Goal: Information Seeking & Learning: Learn about a topic

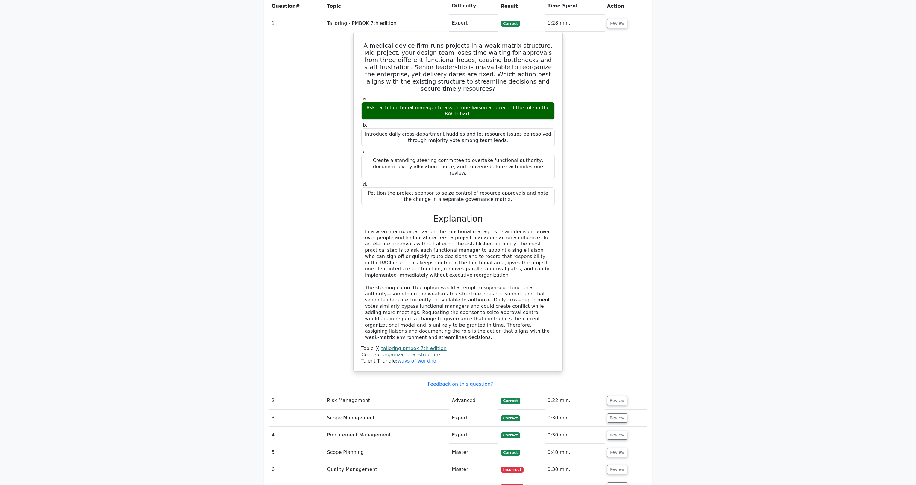
scroll to position [455, 0]
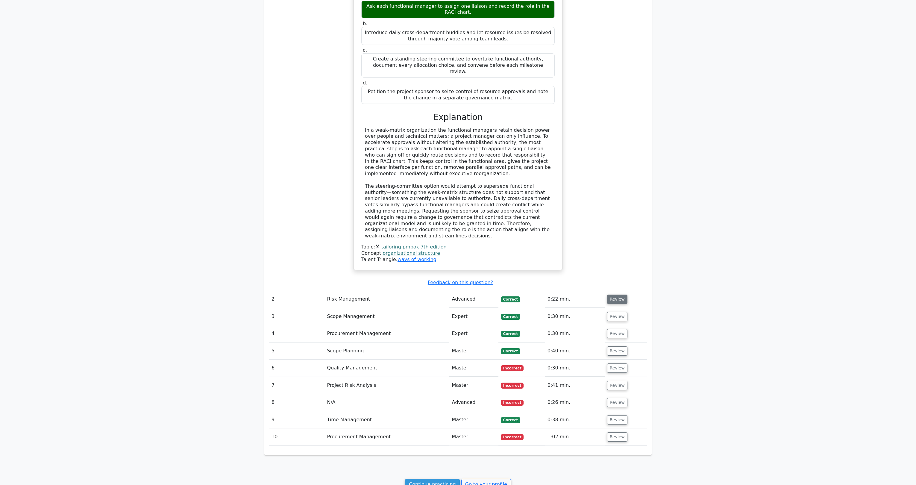
click at [615, 295] on button "Review" at bounding box center [617, 299] width 20 height 9
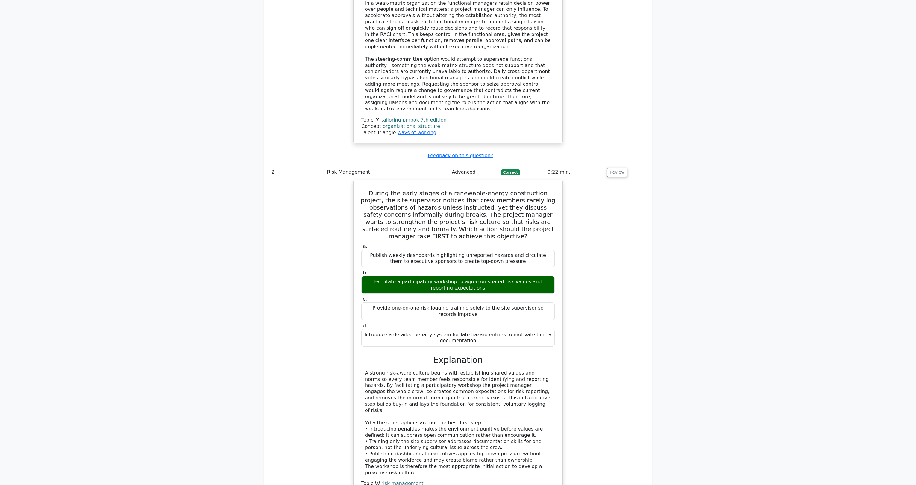
scroll to position [671, 0]
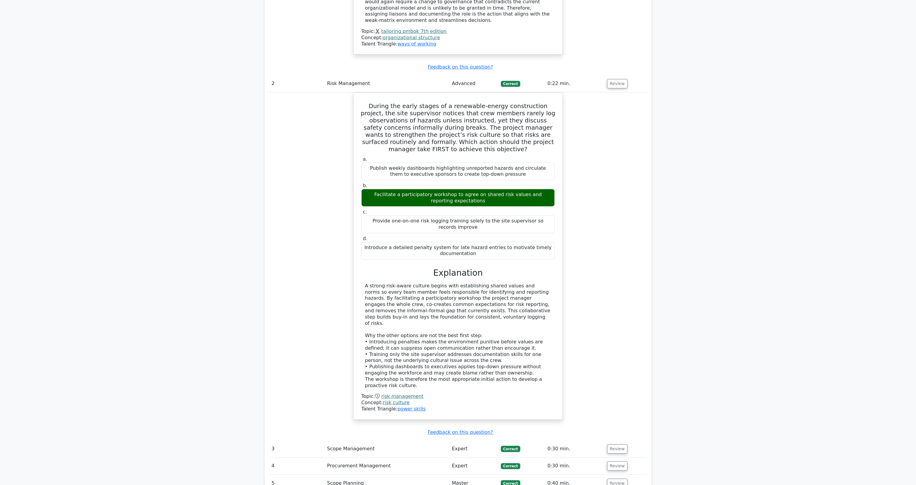
click at [603, 441] on td "0:30 min." at bounding box center [575, 449] width 60 height 17
click at [614, 444] on button "Review" at bounding box center [617, 448] width 20 height 9
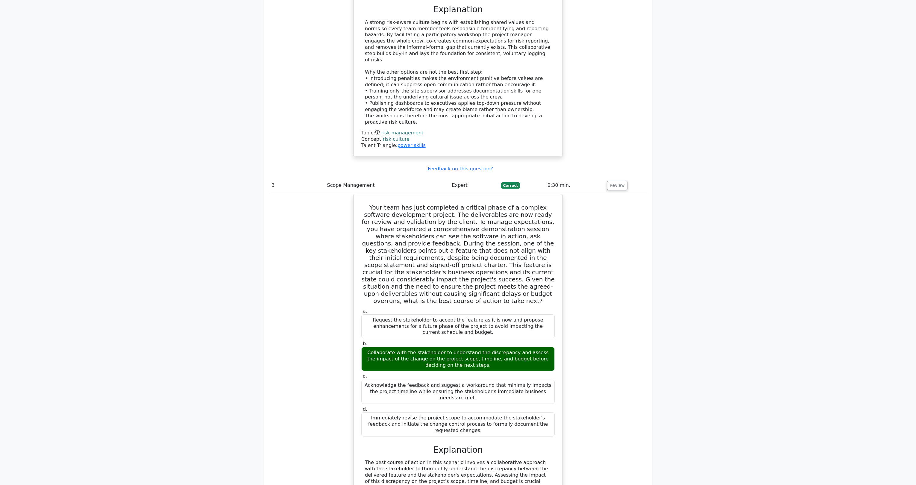
scroll to position [1054, 0]
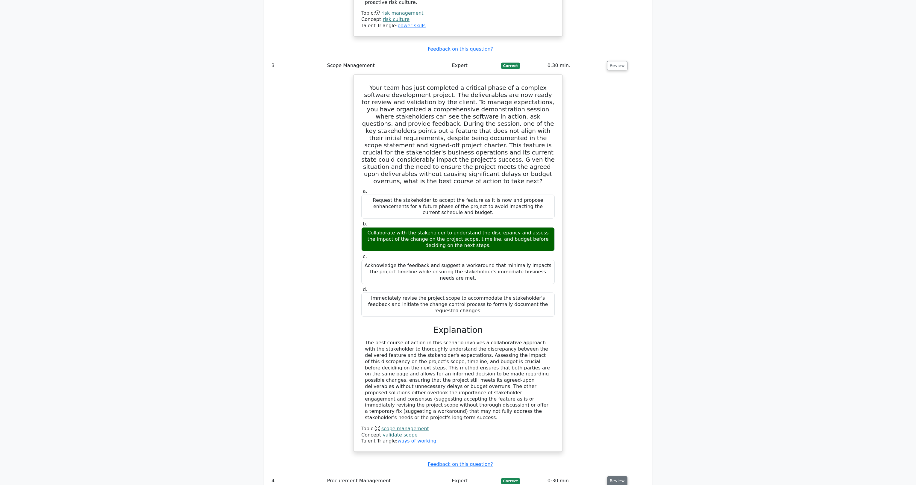
click at [623, 477] on button "Review" at bounding box center [617, 481] width 20 height 9
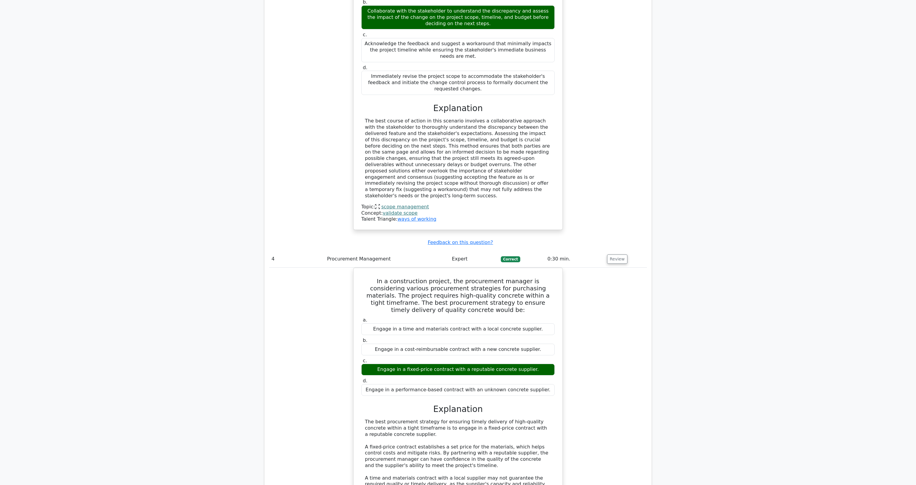
scroll to position [1342, 0]
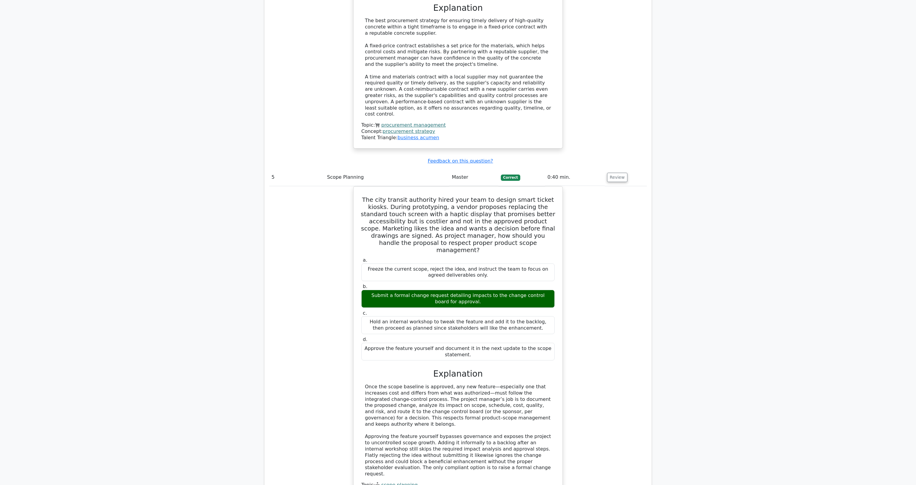
scroll to position [1725, 0]
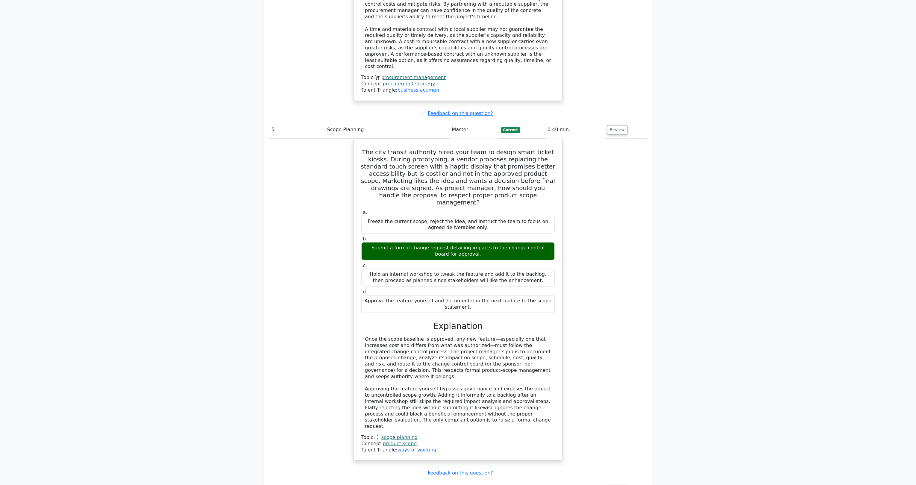
click at [622, 485] on button "Review" at bounding box center [617, 489] width 20 height 9
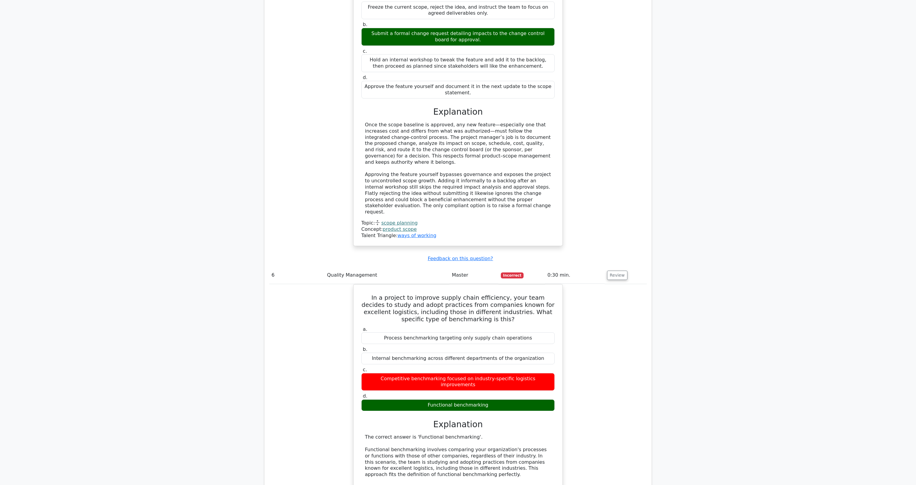
scroll to position [2013, 0]
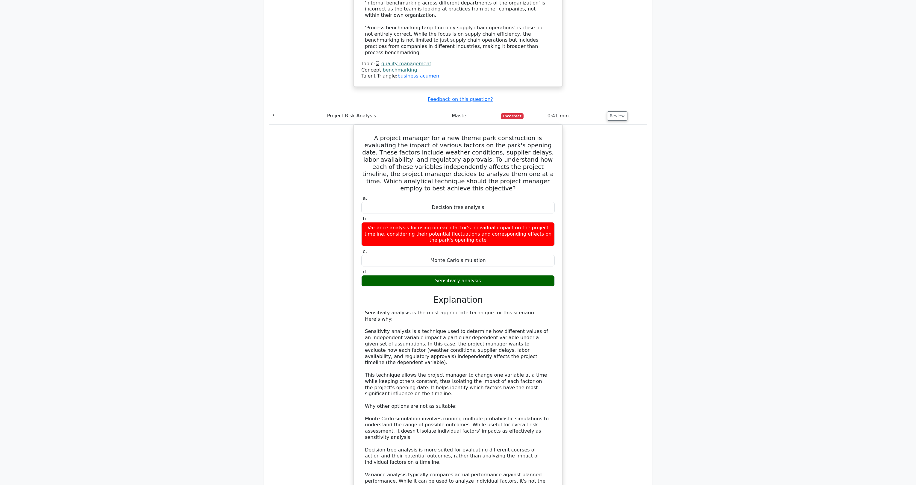
scroll to position [2468, 0]
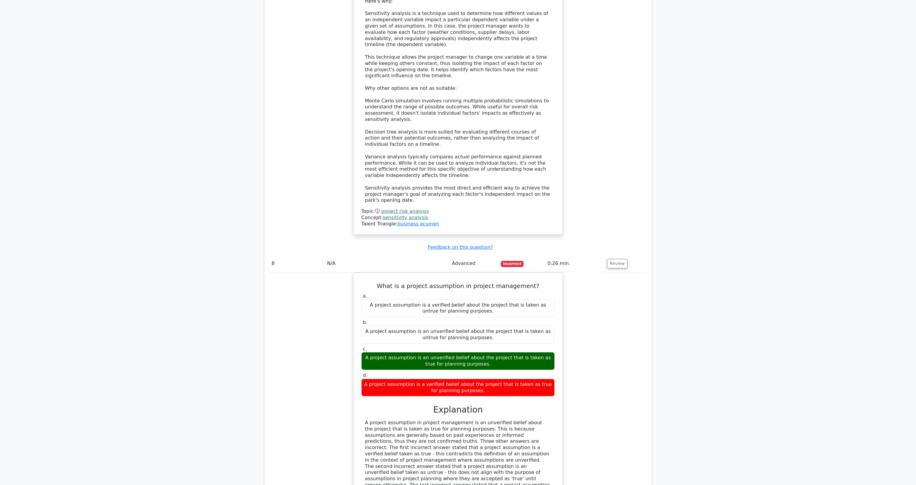
scroll to position [2817, 0]
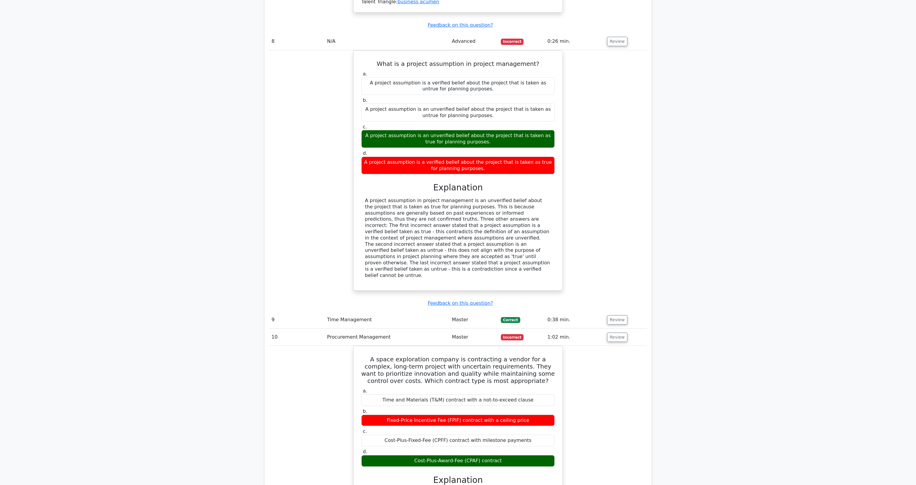
scroll to position [3186, 0]
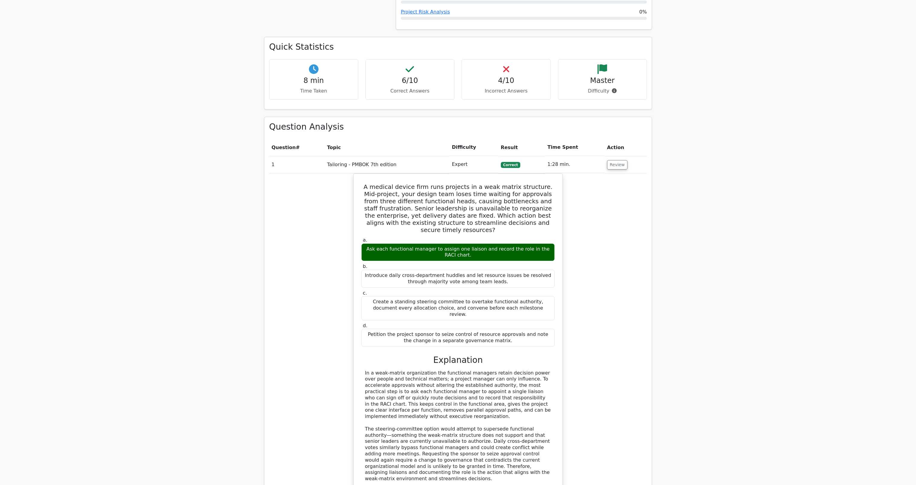
scroll to position [0, 0]
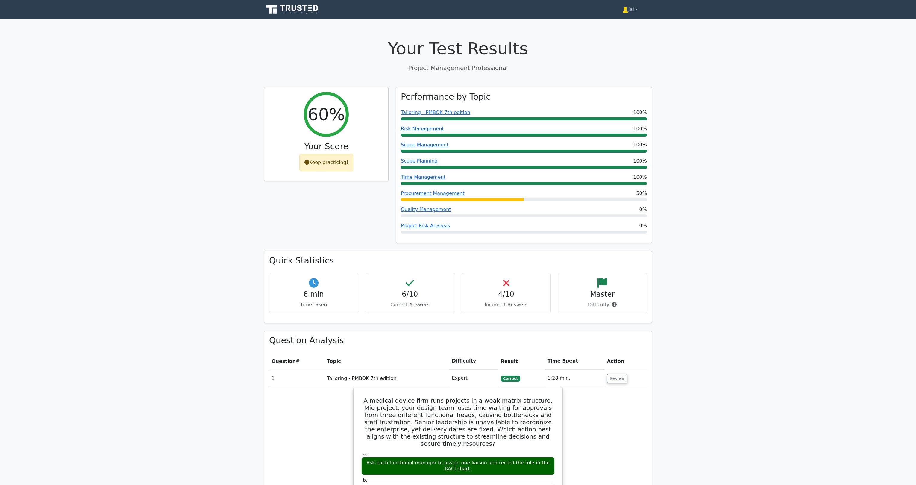
click at [631, 10] on link "Jai" at bounding box center [630, 10] width 44 height 12
click at [624, 23] on link "Profile" at bounding box center [632, 24] width 47 height 10
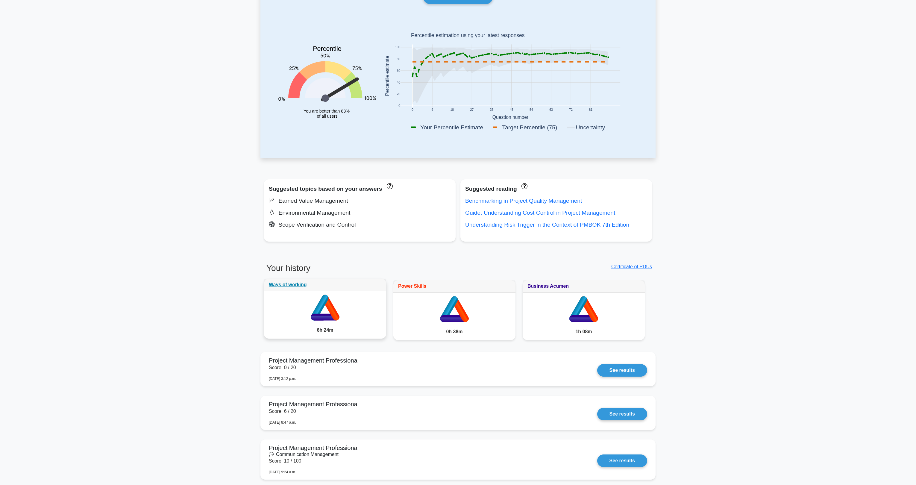
scroll to position [72, 0]
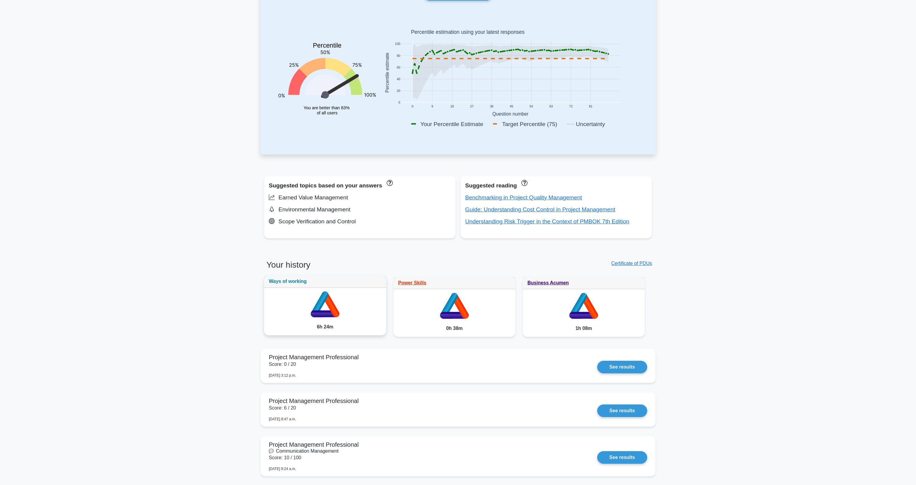
click at [291, 282] on link "Ways of working" at bounding box center [288, 281] width 38 height 5
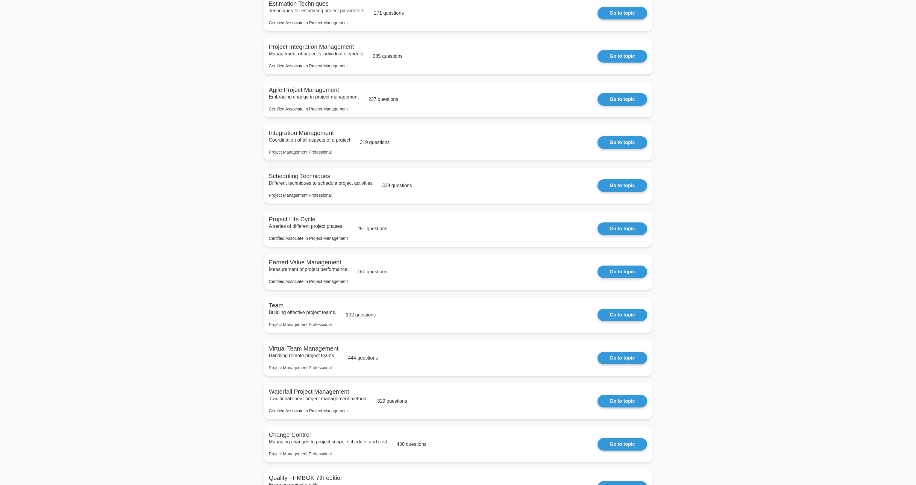
scroll to position [1132, 0]
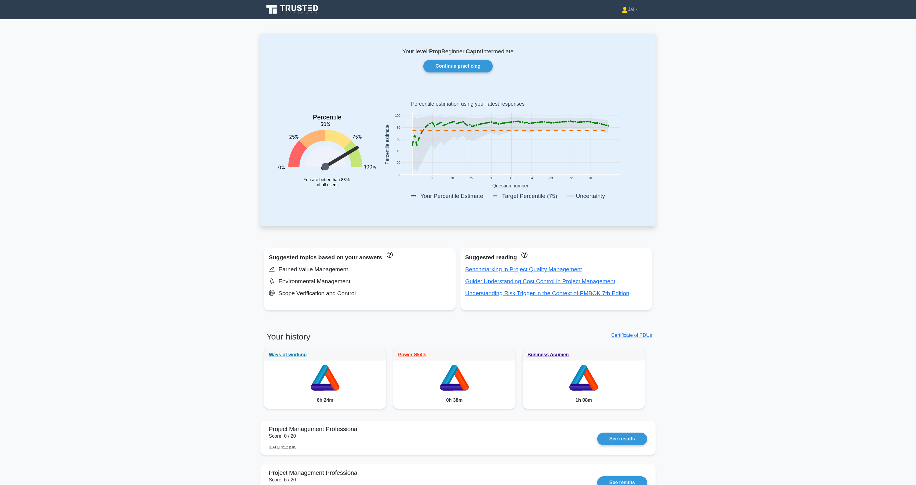
click at [303, 14] on icon at bounding box center [293, 9] width 58 height 11
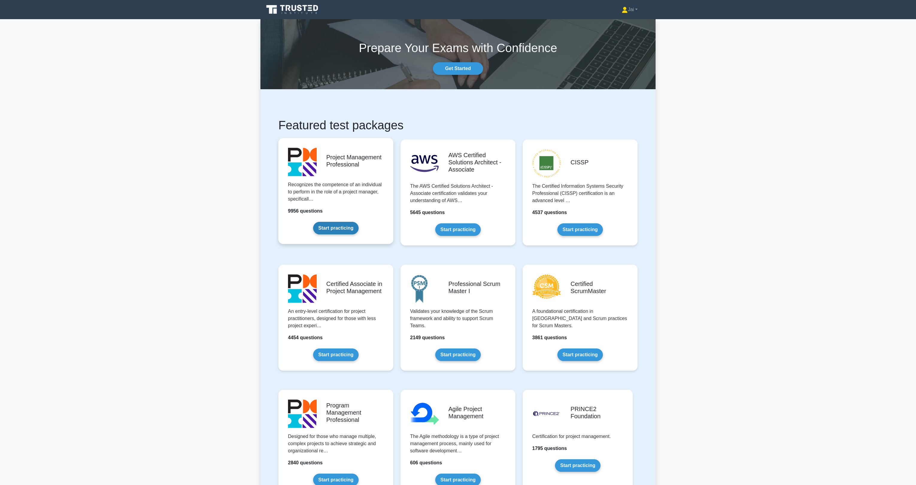
click at [347, 222] on link "Start practicing" at bounding box center [335, 228] width 45 height 13
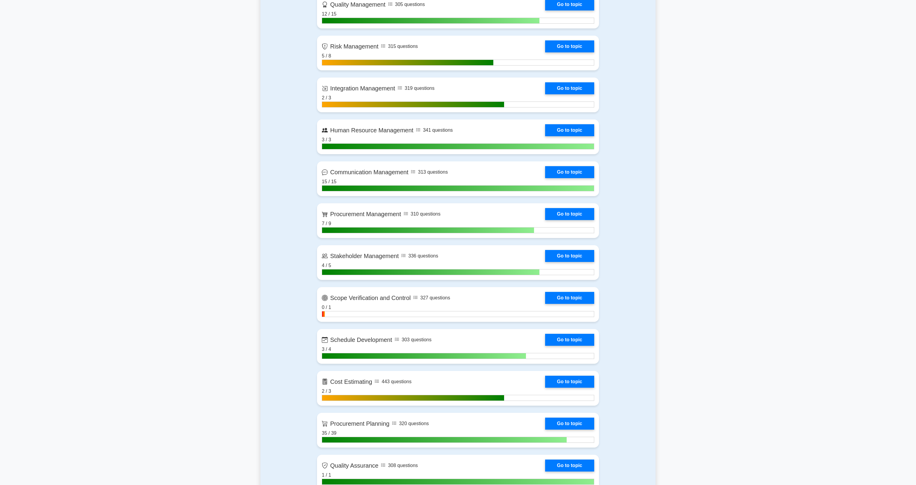
scroll to position [1784, 0]
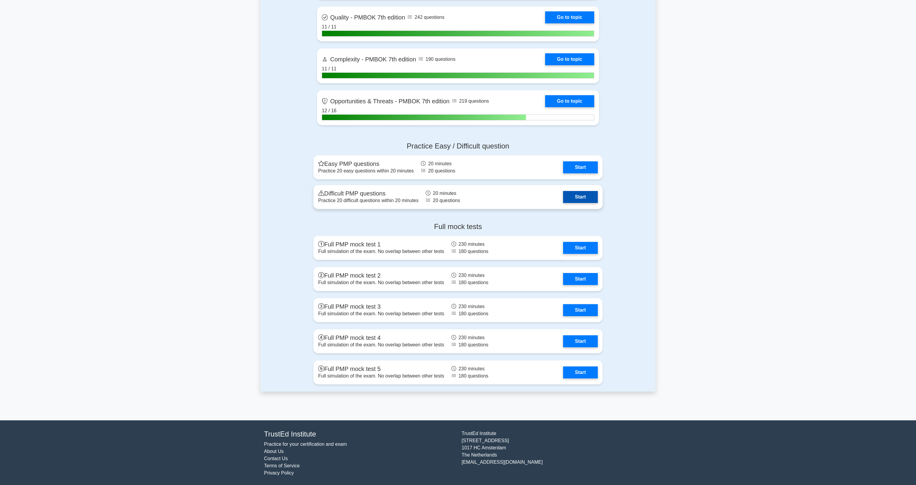
click at [583, 194] on link "Start" at bounding box center [580, 197] width 35 height 12
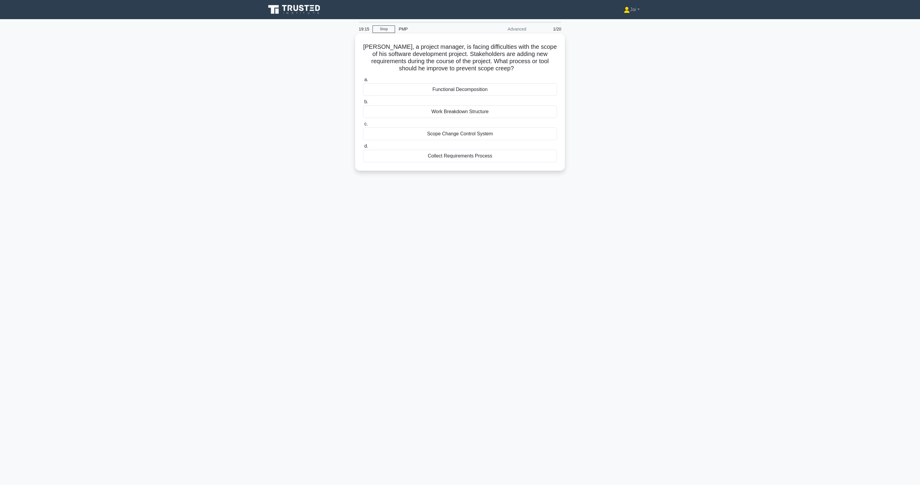
click at [442, 136] on div "Scope Change Control System" at bounding box center [460, 134] width 194 height 13
click at [363, 126] on input "c. Scope Change Control System" at bounding box center [363, 124] width 0 height 4
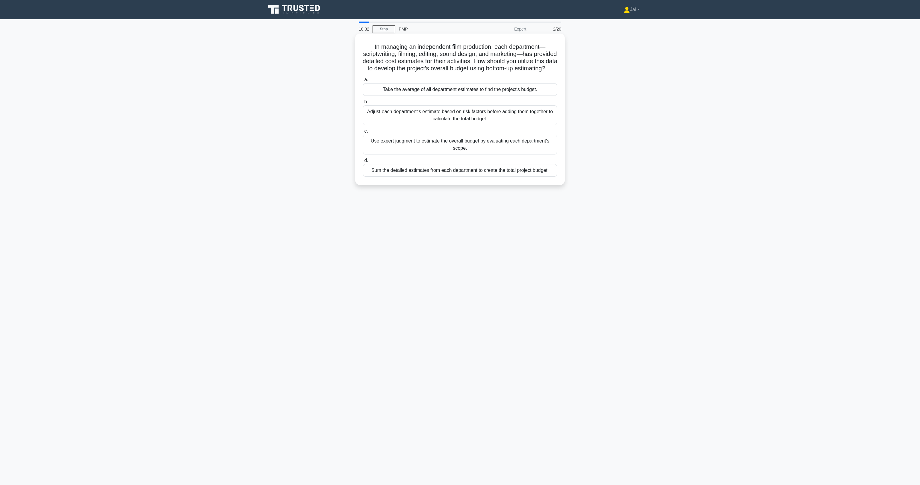
click at [420, 177] on div "Sum the detailed estimates from each department to create the total project bud…" at bounding box center [460, 170] width 194 height 13
click at [363, 163] on input "d. Sum the detailed estimates from each department to create the total project …" at bounding box center [363, 161] width 0 height 4
click at [407, 172] on div "Create a shared live dashboard of beta-tester data and analyze it in daily stan…" at bounding box center [460, 170] width 194 height 13
click at [363, 162] on input "c. Create a shared live dashboard of beta-tester data and analyze it in daily s…" at bounding box center [363, 160] width 0 height 4
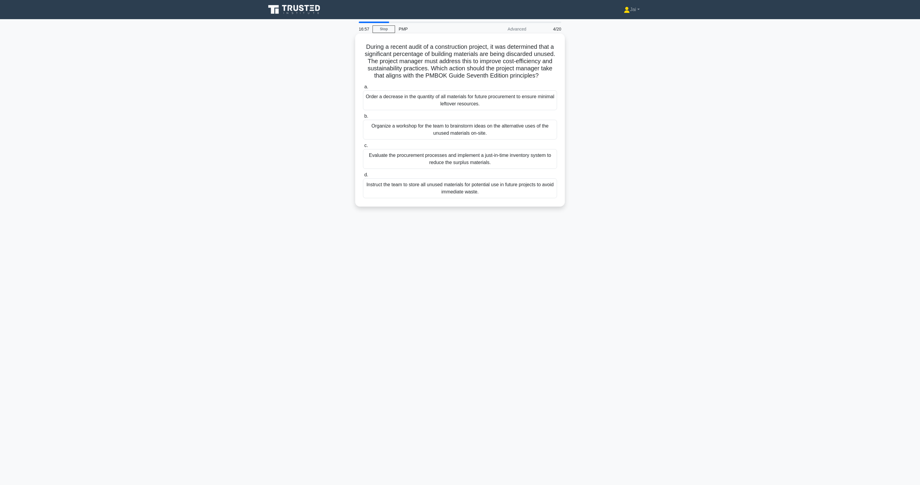
click at [420, 140] on div "Organize a workshop for the team to brainstorm ideas on the alternative uses of…" at bounding box center [460, 130] width 194 height 20
click at [363, 118] on input "b. Organize a workshop for the team to brainstorm ideas on the alternative uses…" at bounding box center [363, 116] width 0 height 4
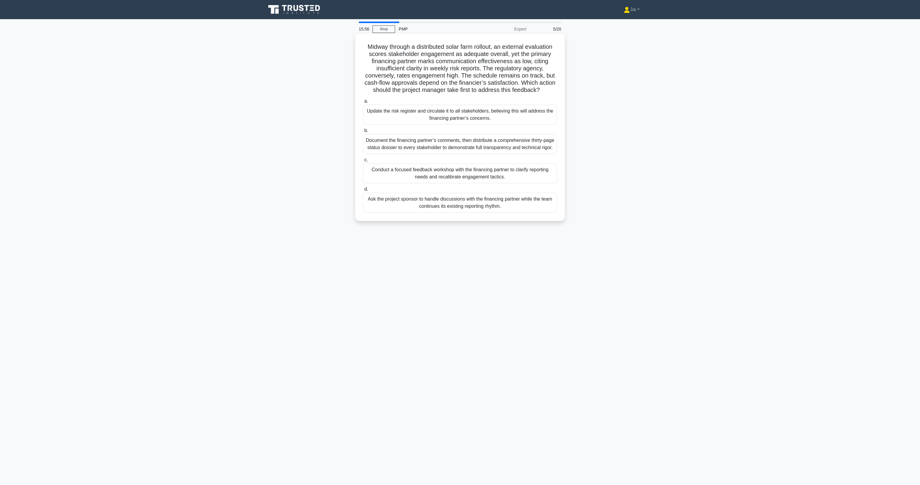
click at [395, 183] on div "Conduct a focused feedback workshop with the financing partner to clarify repor…" at bounding box center [460, 174] width 194 height 20
click at [363, 162] on input "c. Conduct a focused feedback workshop with the financing partner to clarify re…" at bounding box center [363, 160] width 0 height 4
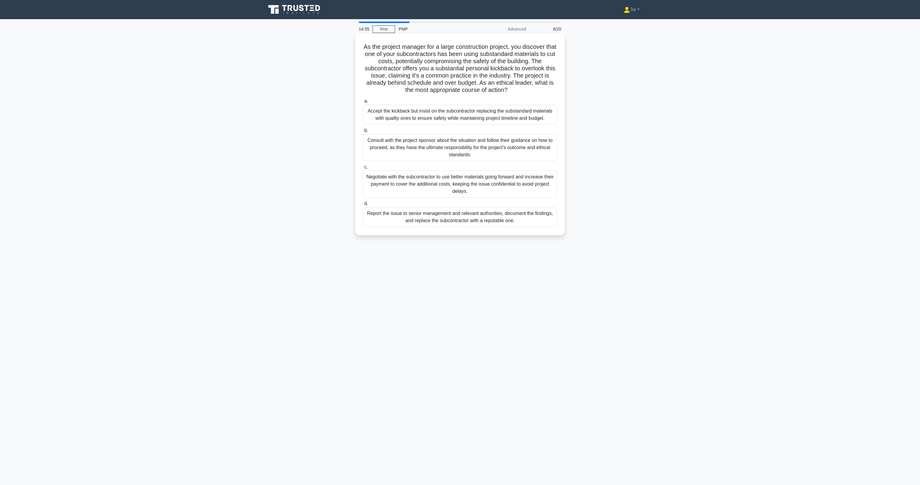
click at [394, 224] on div "Report the issue to senior management and relevant authorities, document the fi…" at bounding box center [460, 217] width 194 height 20
click at [363, 206] on input "d. Report the issue to senior management and relevant authorities, document the…" at bounding box center [363, 204] width 0 height 4
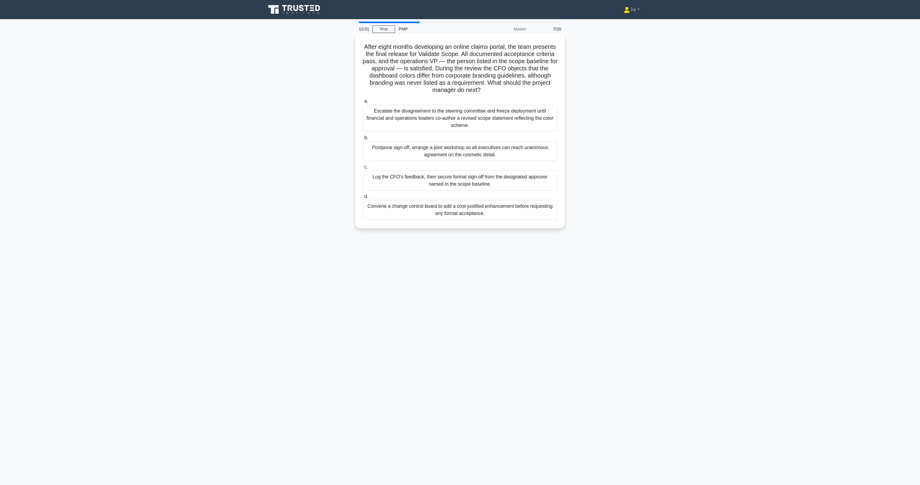
click at [418, 128] on div "Escalate the disagreement to the steering committee and freeze deployment until…" at bounding box center [460, 118] width 194 height 27
click at [363, 103] on input "a. Escalate the disagreement to the steering committee and freeze deployment un…" at bounding box center [363, 101] width 0 height 4
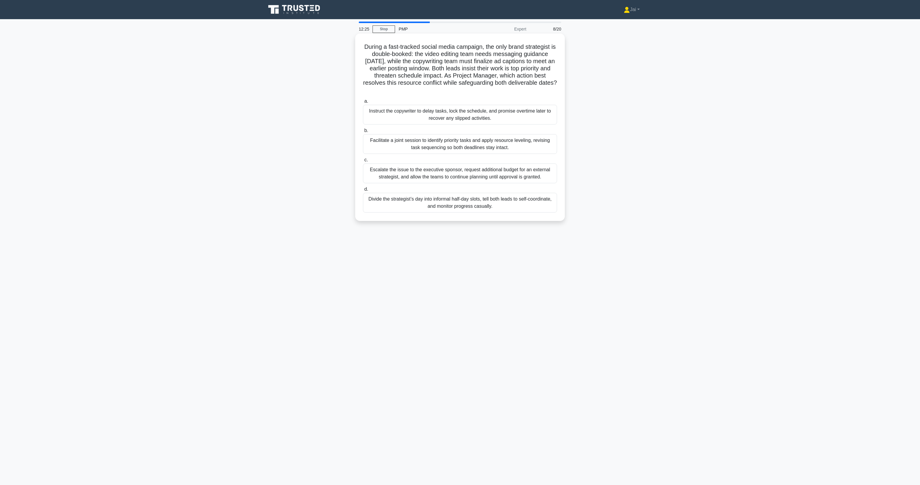
click at [392, 146] on div "Facilitate a joint session to identify priority tasks and apply resource leveli…" at bounding box center [460, 144] width 194 height 20
click at [363, 133] on input "b. Facilitate a joint session to identify priority tasks and apply resource lev…" at bounding box center [363, 131] width 0 height 4
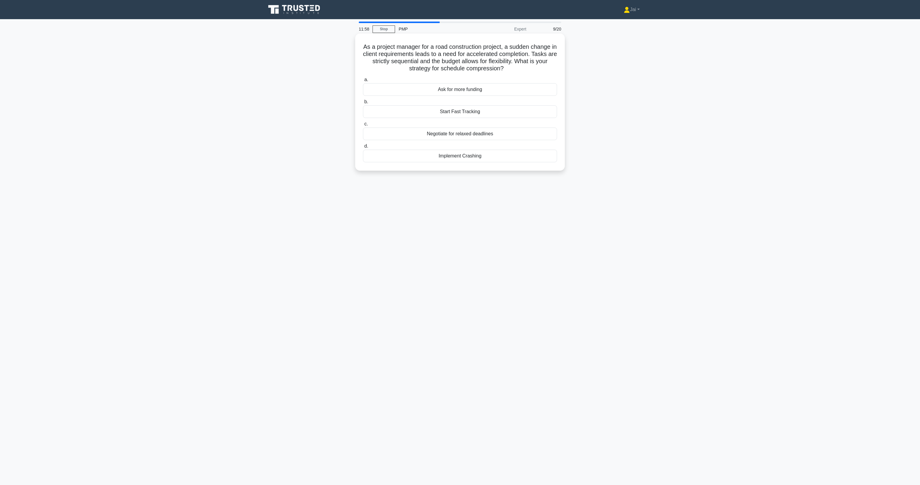
click at [421, 134] on div "Negotiate for relaxed deadlines" at bounding box center [460, 134] width 194 height 13
click at [363, 126] on input "c. Negotiate for relaxed deadlines" at bounding box center [363, 124] width 0 height 4
click at [460, 162] on div "Exclude management reserves from the cost baseline; they are separate." at bounding box center [460, 156] width 194 height 13
click at [363, 148] on input "d. Exclude management reserves from the cost baseline; they are separate." at bounding box center [363, 146] width 0 height 4
click at [451, 119] on div "Performance Measurement Baseline" at bounding box center [460, 119] width 194 height 13
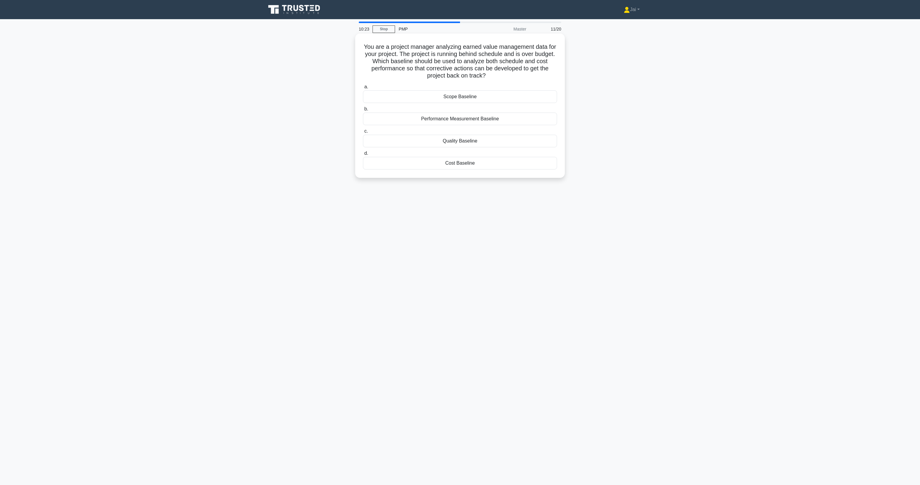
click at [363, 111] on input "b. Performance Measurement Baseline" at bounding box center [363, 109] width 0 height 4
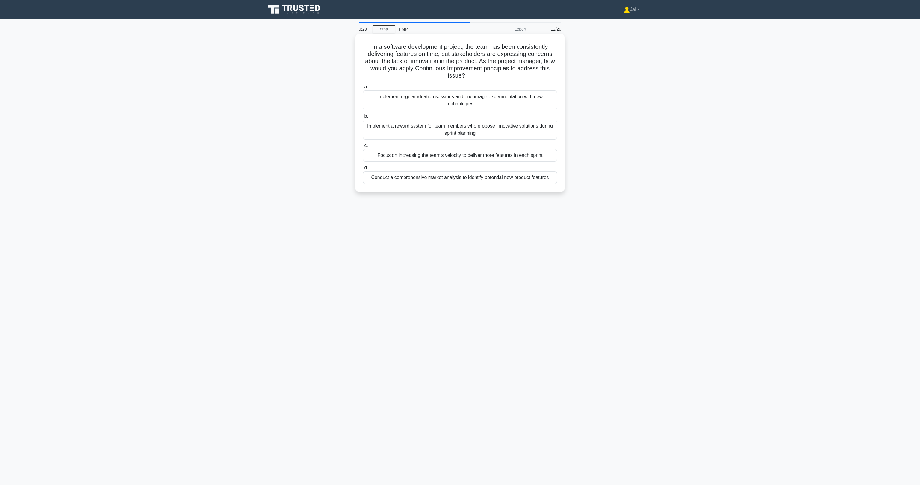
click at [437, 180] on div "Conduct a comprehensive market analysis to identify potential new product featu…" at bounding box center [460, 177] width 194 height 13
click at [363, 170] on input "d. Conduct a comprehensive market analysis to identify potential new product fe…" at bounding box center [363, 168] width 0 height 4
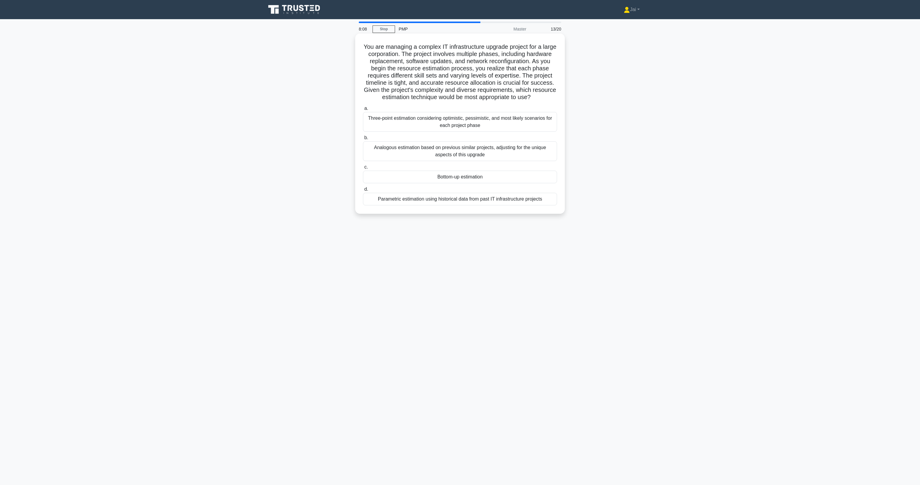
click at [404, 153] on div "Analogous estimation based on previous similar projects, adjusting for the uniq…" at bounding box center [460, 151] width 194 height 20
click at [363, 140] on input "b. Analogous estimation based on previous similar projects, adjusting for the u…" at bounding box center [363, 138] width 0 height 4
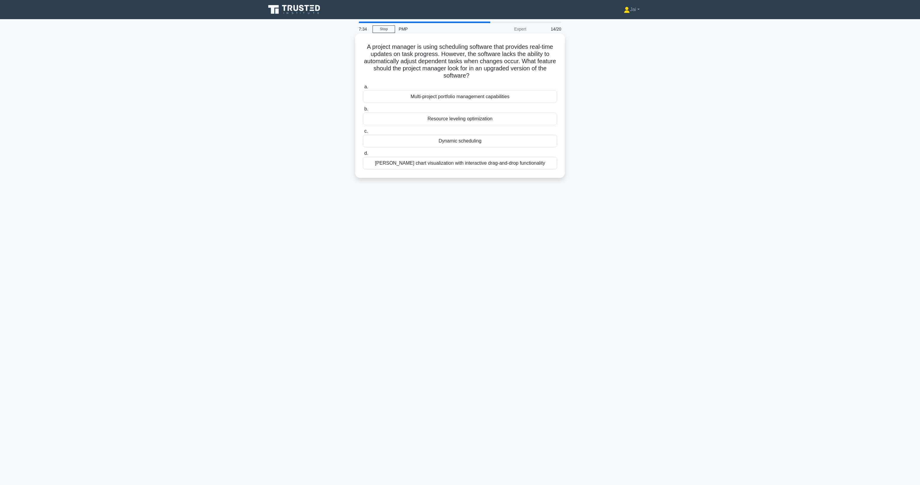
click at [437, 164] on div "Gantt chart visualization with interactive drag-and-drop functionality" at bounding box center [460, 163] width 194 height 13
click at [363, 155] on input "d. Gantt chart visualization with interactive drag-and-drop functionality" at bounding box center [363, 154] width 0 height 4
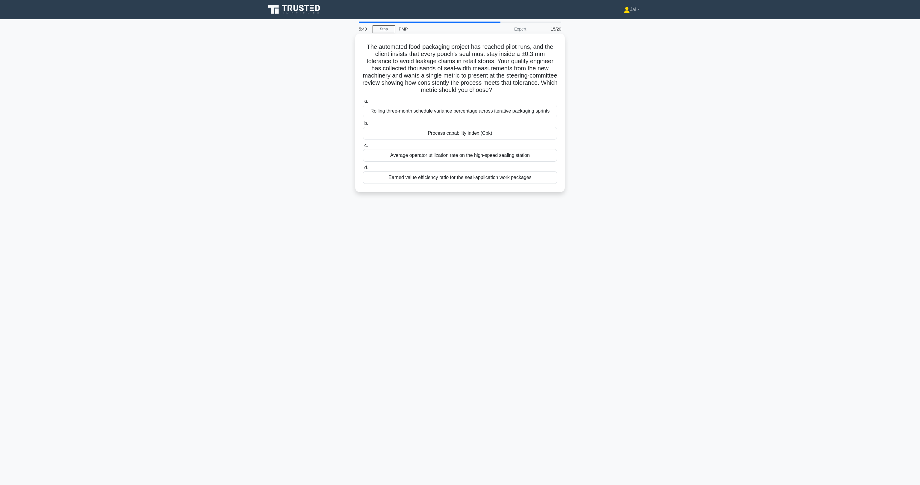
click at [388, 112] on div "Rolling three-month schedule variance percentage across iterative packaging spr…" at bounding box center [460, 111] width 194 height 13
click at [363, 103] on input "a. Rolling three-month schedule variance percentage across iterative packaging …" at bounding box center [363, 101] width 0 height 4
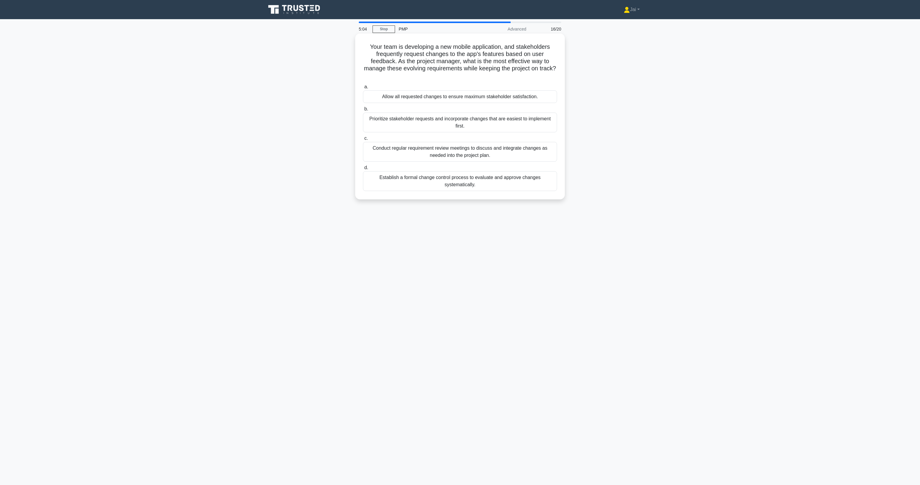
click at [413, 155] on div "Conduct regular requirement review meetings to discuss and integrate changes as…" at bounding box center [460, 152] width 194 height 20
click at [363, 140] on input "c. Conduct regular requirement review meetings to discuss and integrate changes…" at bounding box center [363, 139] width 0 height 4
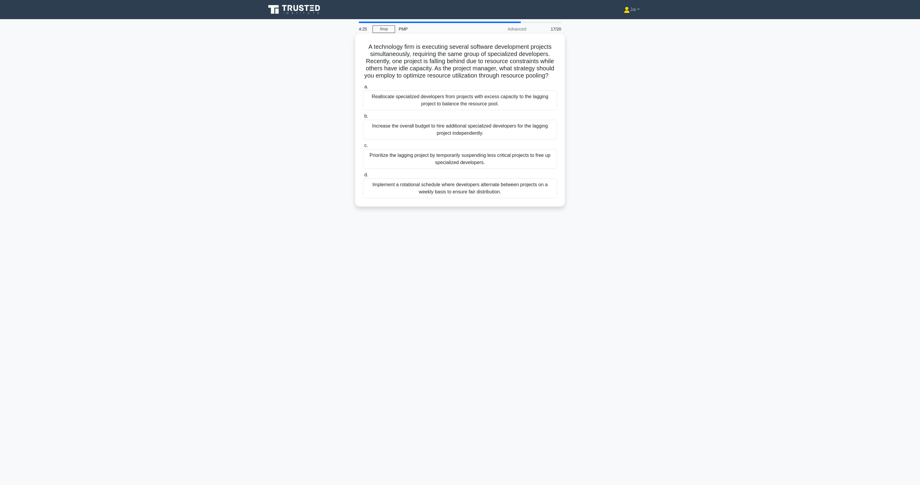
click at [416, 110] on div "Reallocate specialized developers from projects with excess capacity to the lag…" at bounding box center [460, 100] width 194 height 20
click at [363, 89] on input "a. Reallocate specialized developers from projects with excess capacity to the …" at bounding box center [363, 87] width 0 height 4
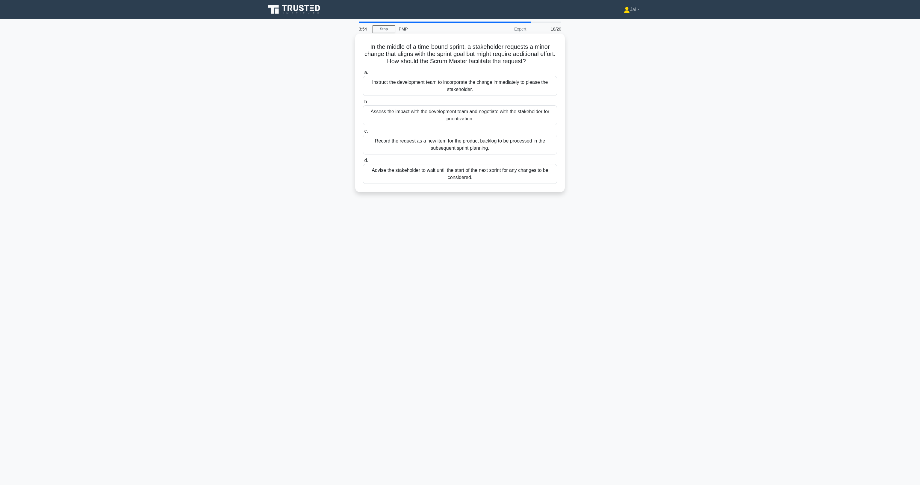
click at [438, 121] on div "Assess the impact with the development team and negotiate with the stakeholder …" at bounding box center [460, 115] width 194 height 20
click at [363, 104] on input "b. Assess the impact with the development team and negotiate with the stakehold…" at bounding box center [363, 102] width 0 height 4
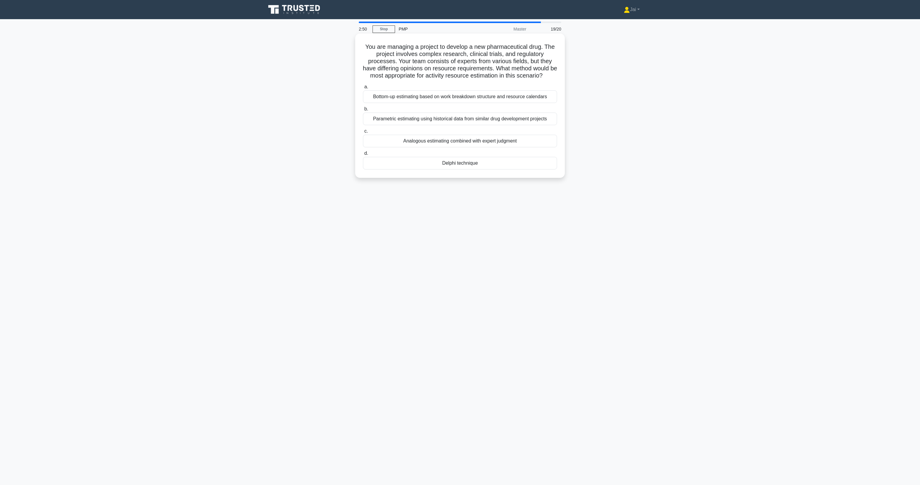
click at [469, 103] on div "Bottom-up estimating based on work breakdown structure and resource calendars" at bounding box center [460, 96] width 194 height 13
click at [363, 89] on input "a. Bottom-up estimating based on work breakdown structure and resource calendars" at bounding box center [363, 87] width 0 height 4
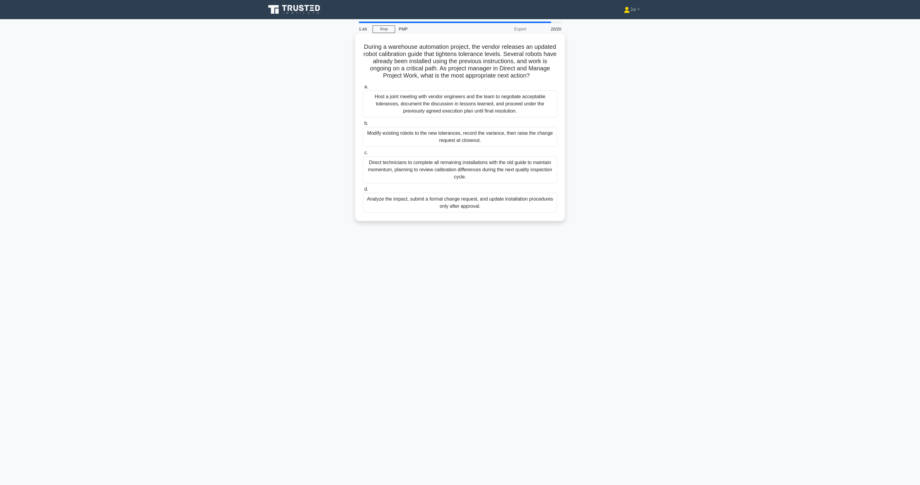
click at [441, 108] on div "Host a joint meeting with vendor engineers and the team to negotiate acceptable…" at bounding box center [460, 103] width 194 height 27
click at [363, 89] on input "a. Host a joint meeting with vendor engineers and the team to negotiate accepta…" at bounding box center [363, 87] width 0 height 4
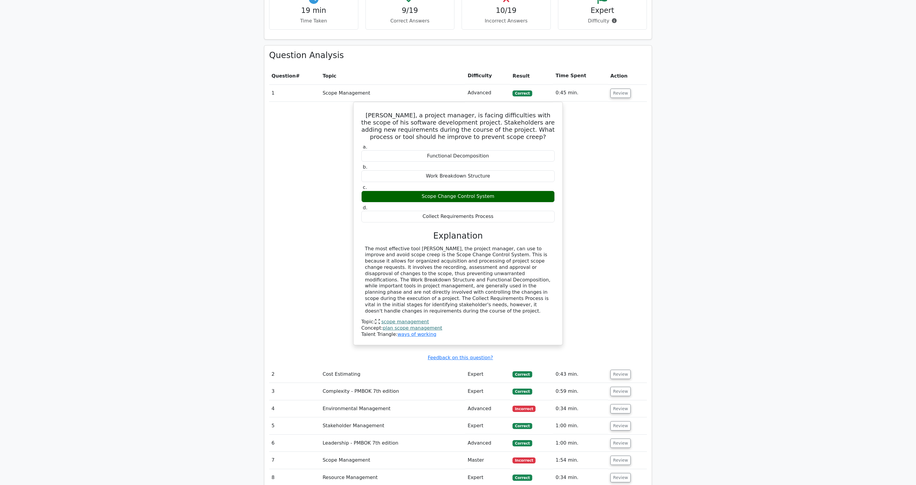
scroll to position [431, 0]
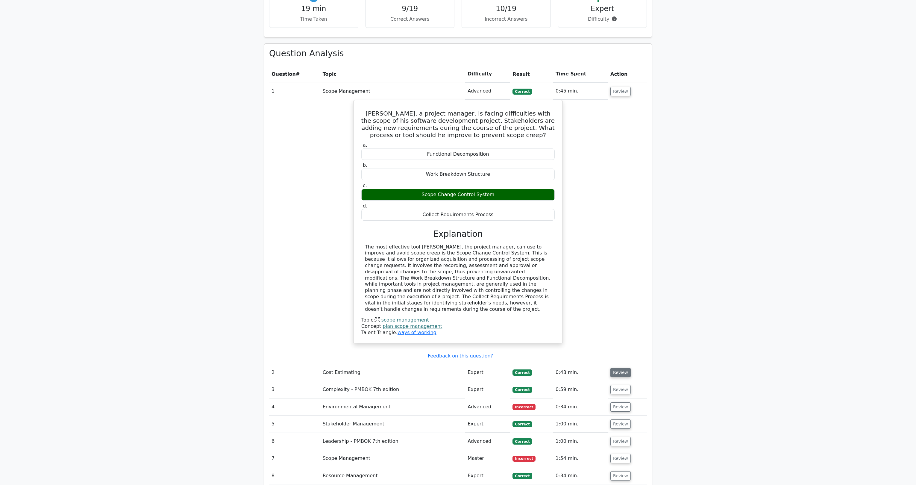
click at [614, 368] on button "Review" at bounding box center [621, 372] width 20 height 9
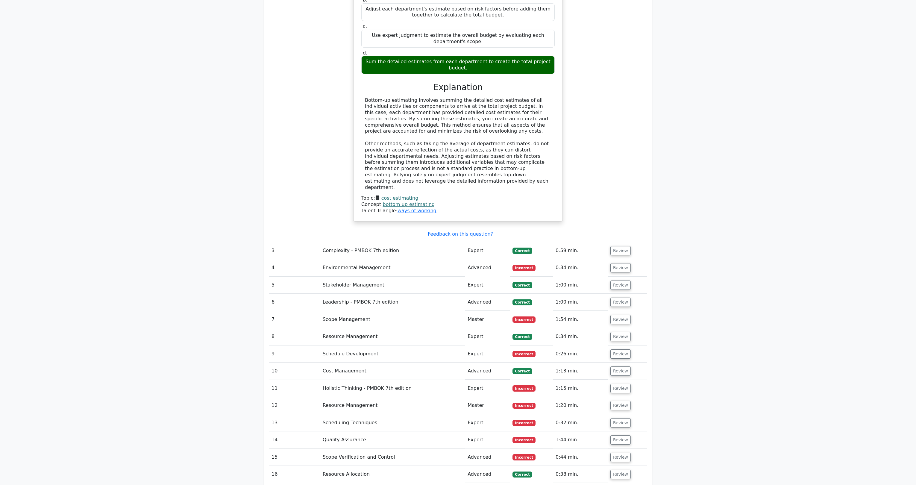
scroll to position [911, 0]
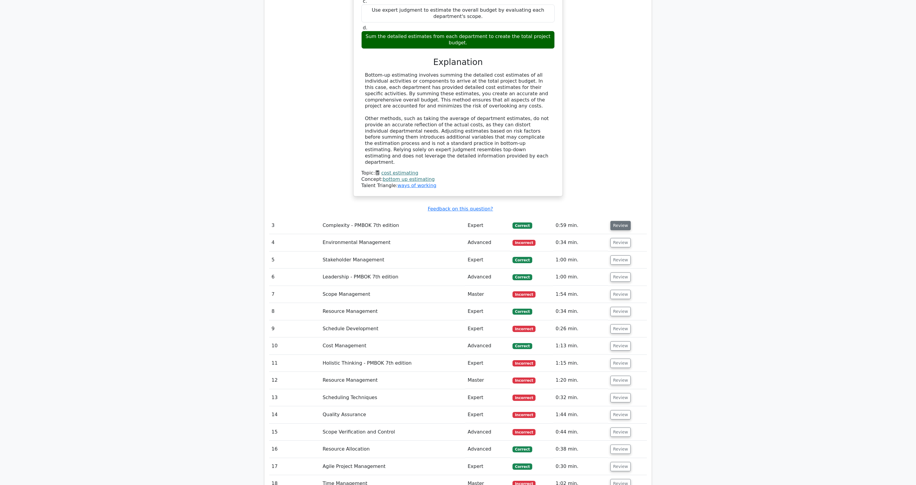
click at [620, 221] on button "Review" at bounding box center [621, 225] width 20 height 9
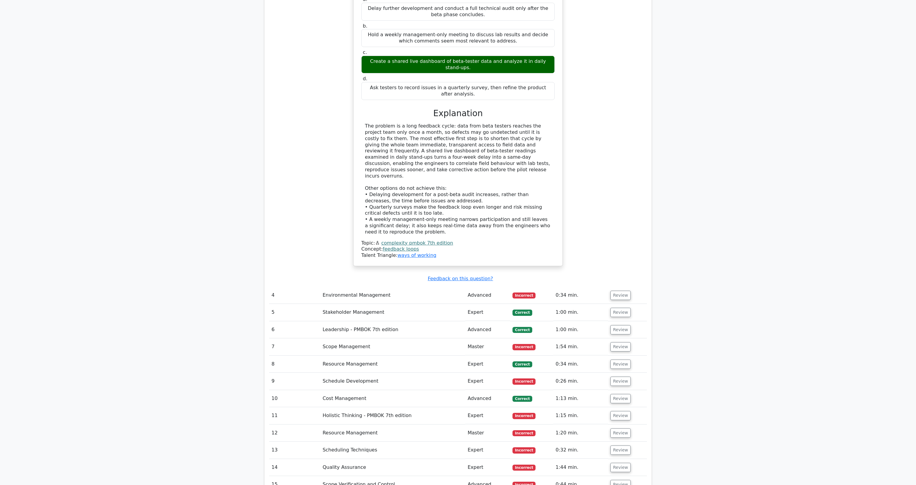
scroll to position [1222, 0]
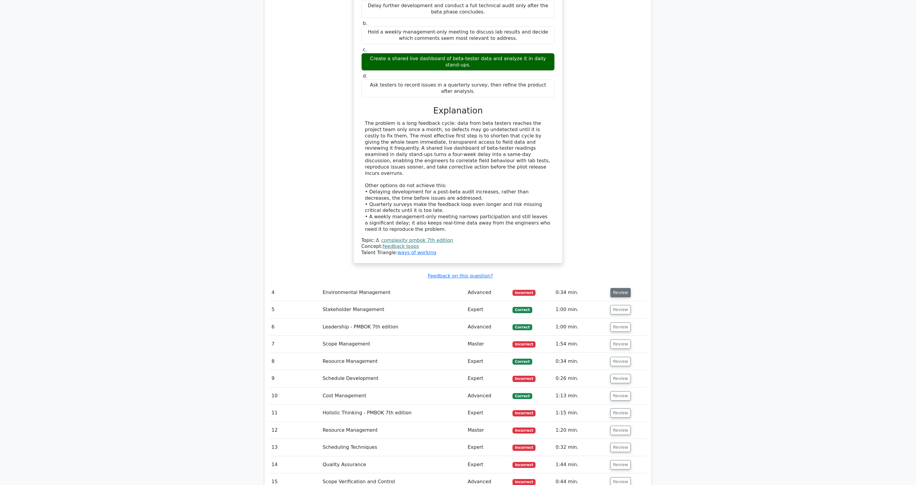
click at [624, 288] on button "Review" at bounding box center [621, 292] width 20 height 9
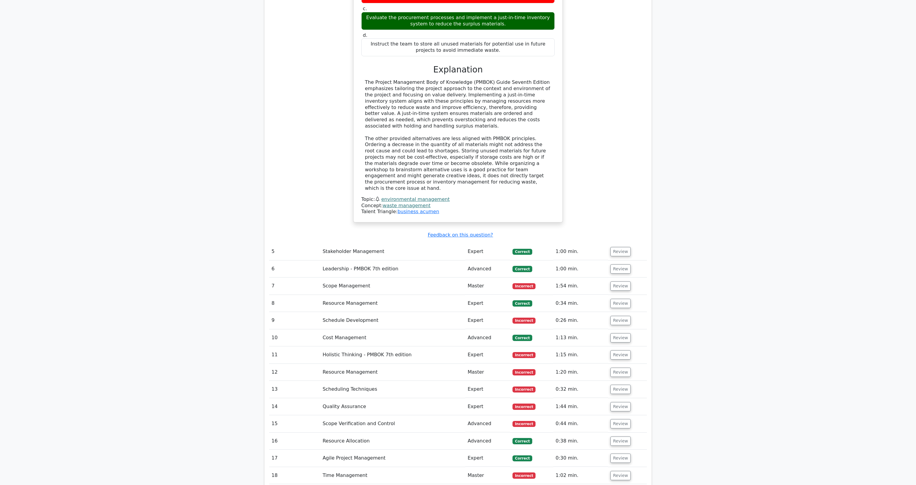
scroll to position [1629, 0]
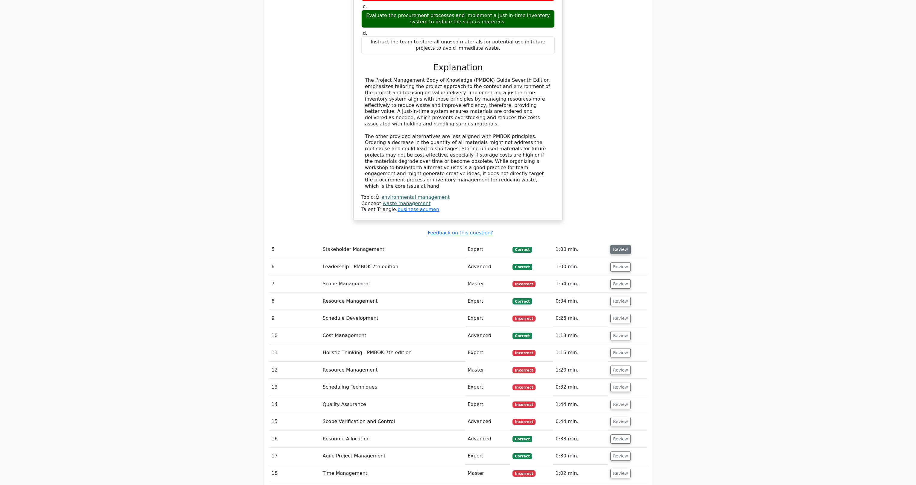
click at [622, 245] on button "Review" at bounding box center [621, 249] width 20 height 9
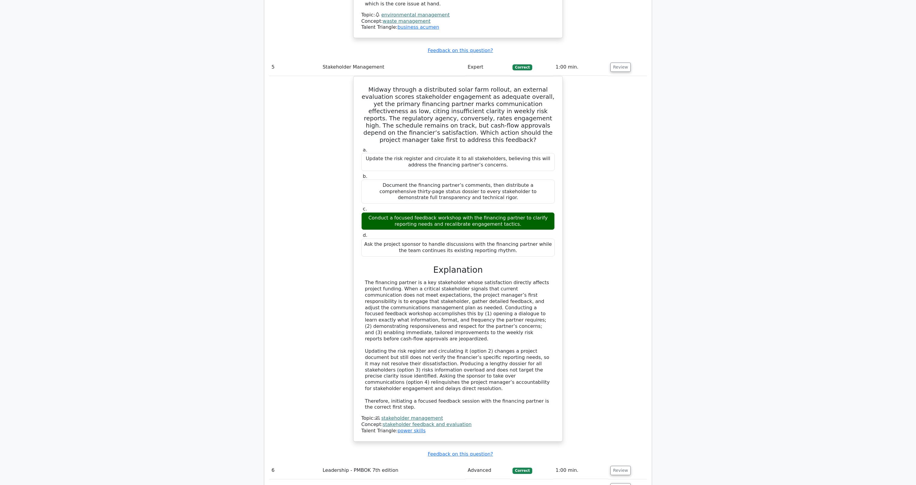
scroll to position [1869, 0]
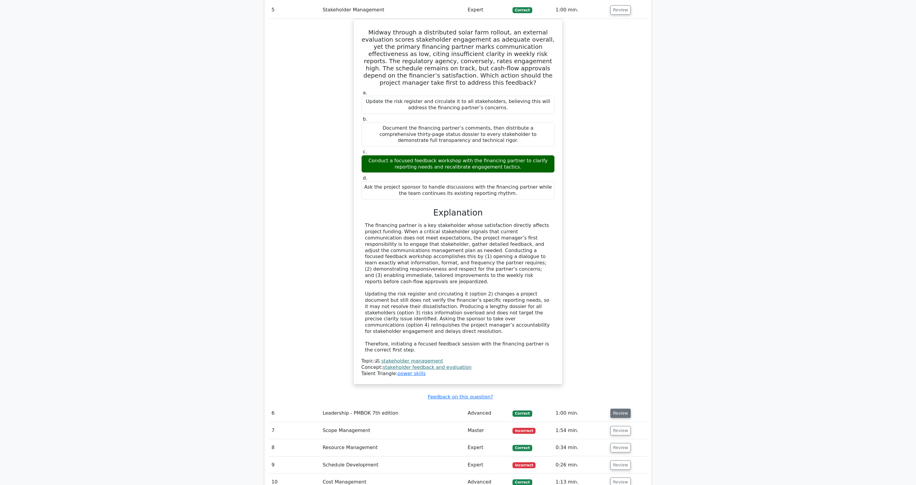
click at [614, 409] on button "Review" at bounding box center [621, 413] width 20 height 9
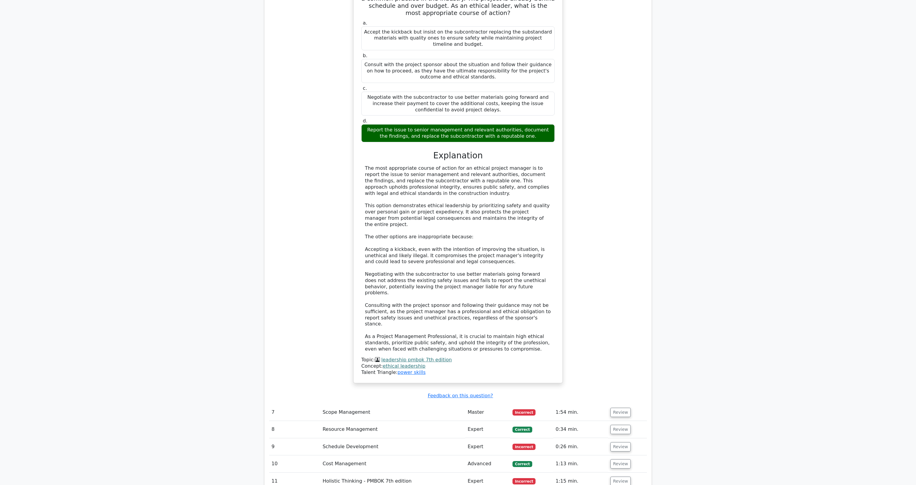
scroll to position [2348, 0]
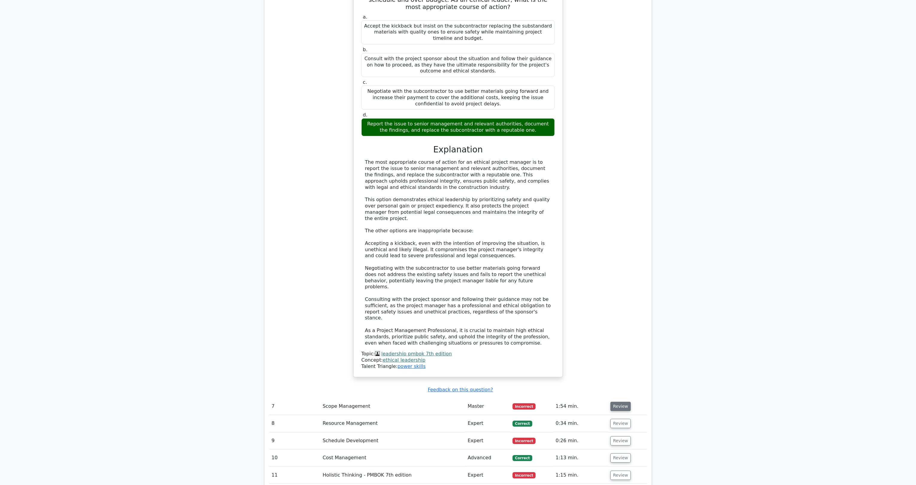
click at [624, 402] on button "Review" at bounding box center [621, 406] width 20 height 9
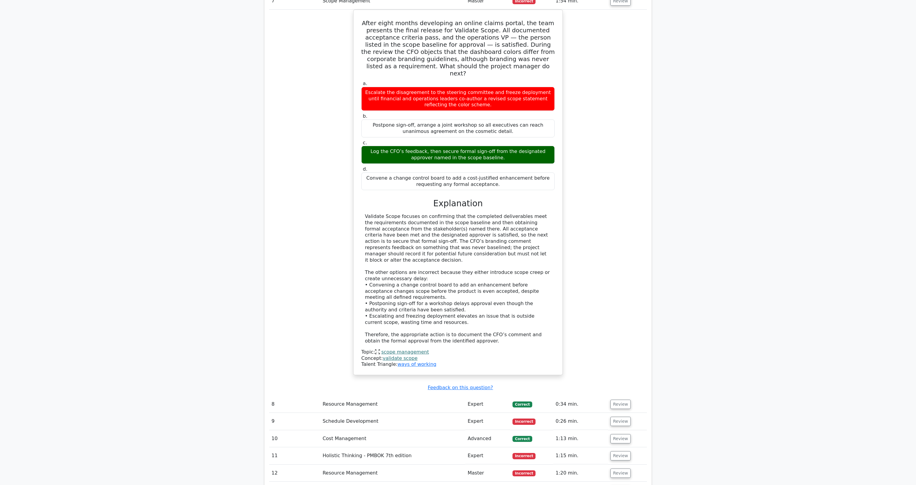
scroll to position [2755, 0]
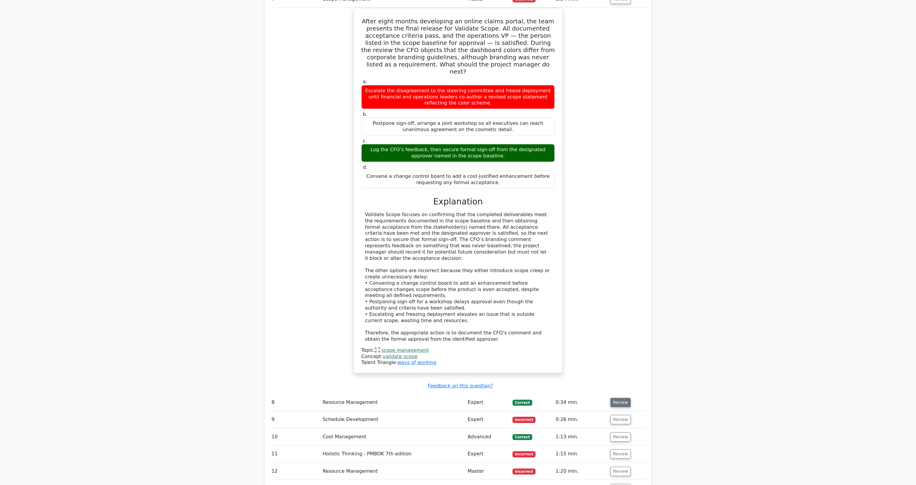
click at [622, 398] on button "Review" at bounding box center [621, 402] width 20 height 9
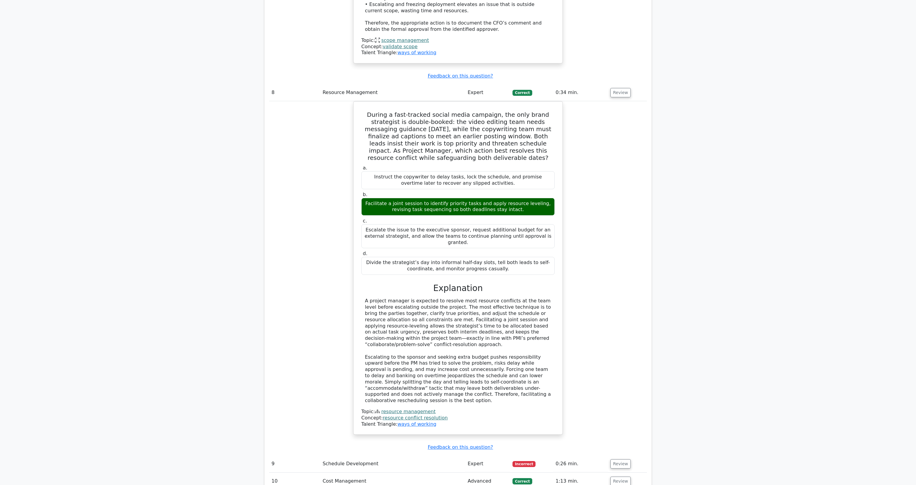
scroll to position [3091, 0]
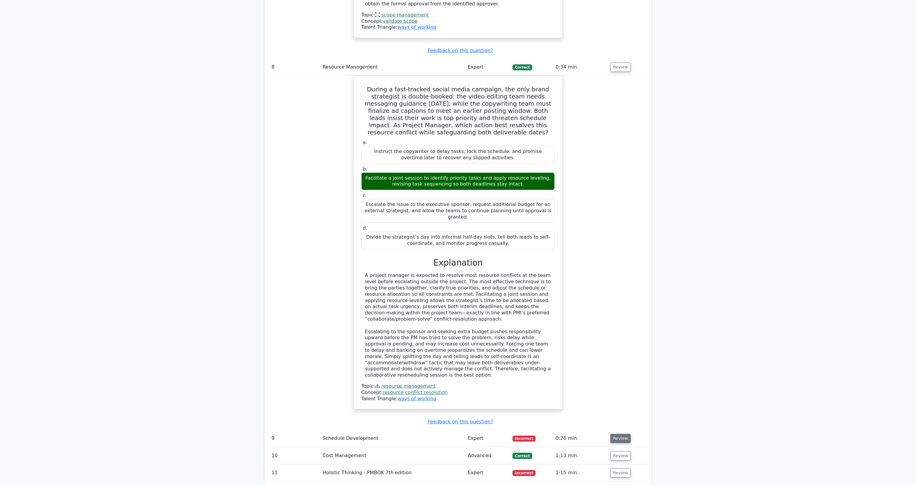
click at [623, 434] on button "Review" at bounding box center [621, 438] width 20 height 9
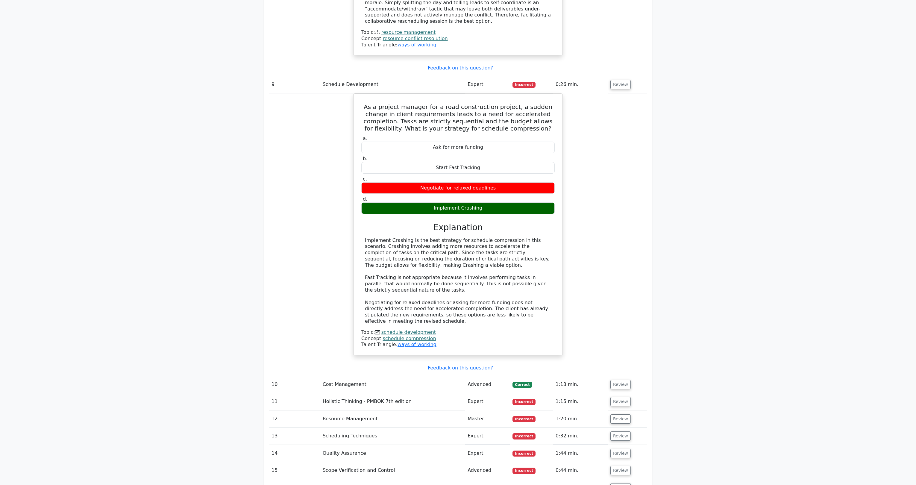
scroll to position [3474, 0]
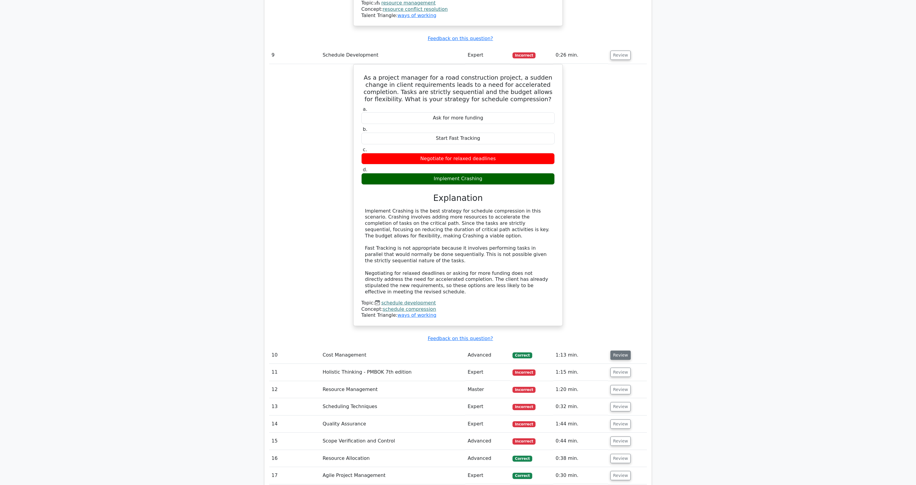
click at [623, 351] on button "Review" at bounding box center [621, 355] width 20 height 9
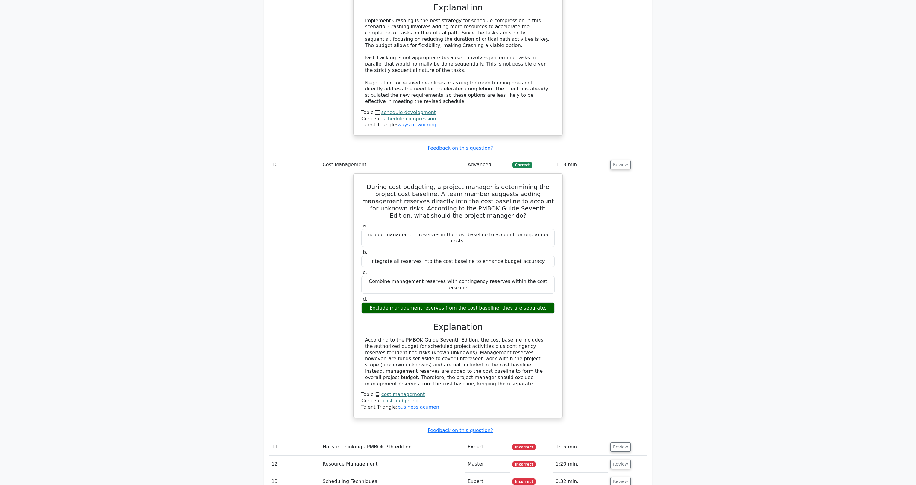
scroll to position [3666, 0]
click at [618, 441] on button "Review" at bounding box center [621, 445] width 20 height 9
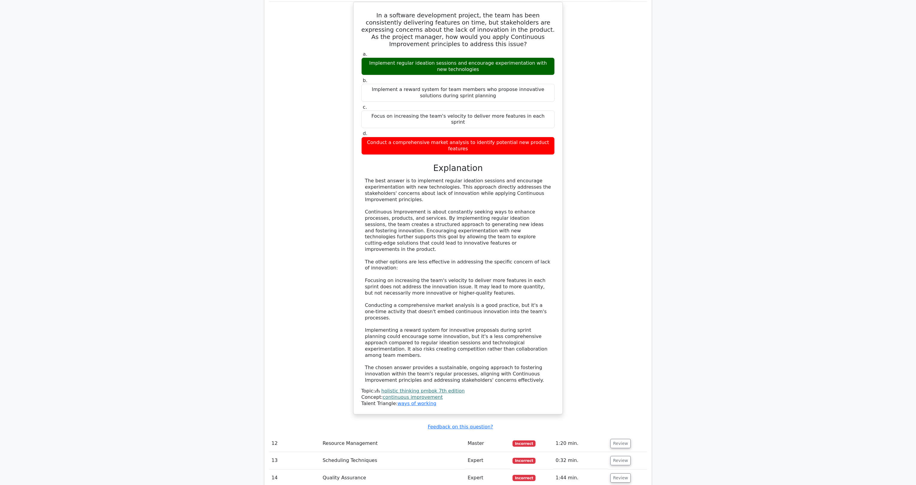
scroll to position [4121, 0]
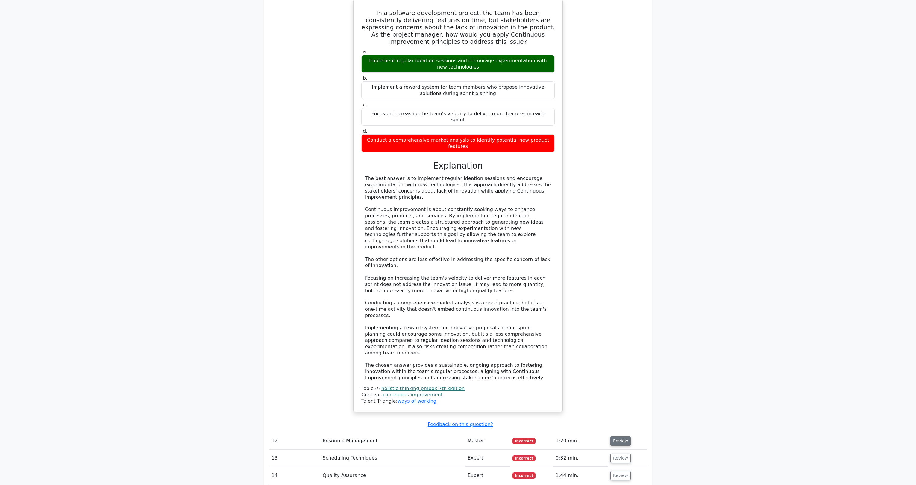
click at [622, 437] on button "Review" at bounding box center [621, 441] width 20 height 9
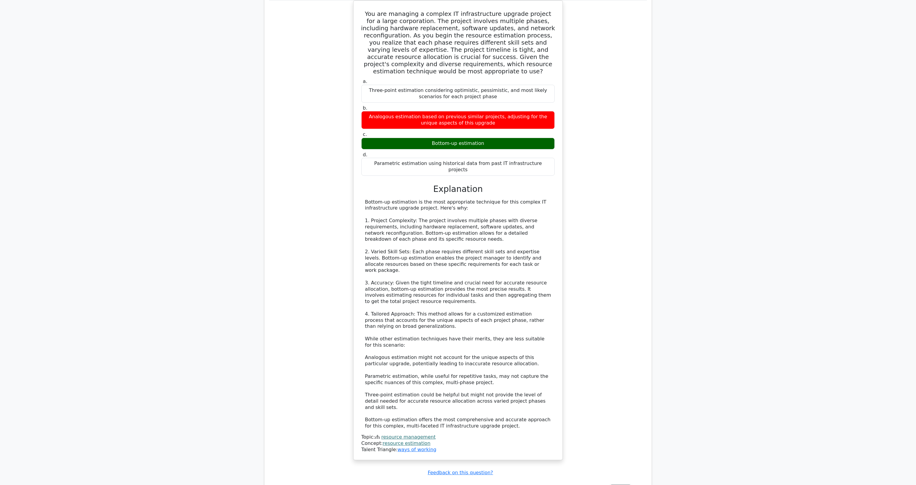
scroll to position [4594, 0]
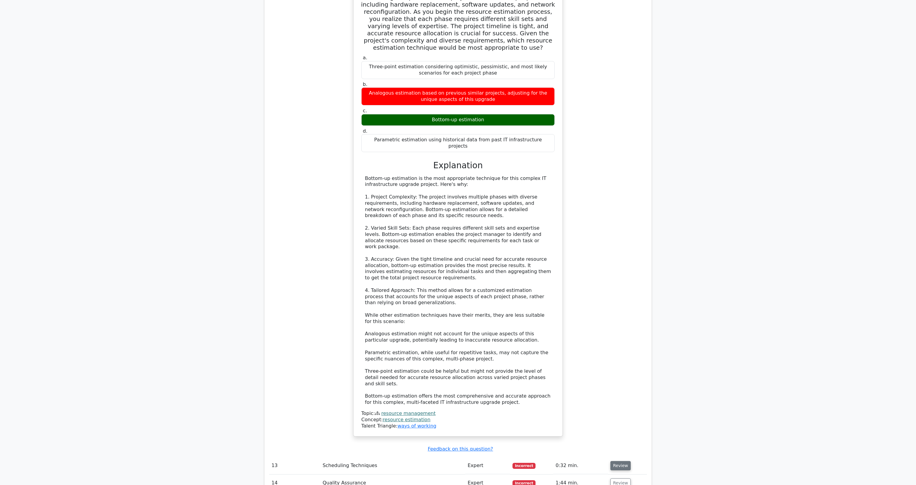
click at [618, 461] on button "Review" at bounding box center [621, 465] width 20 height 9
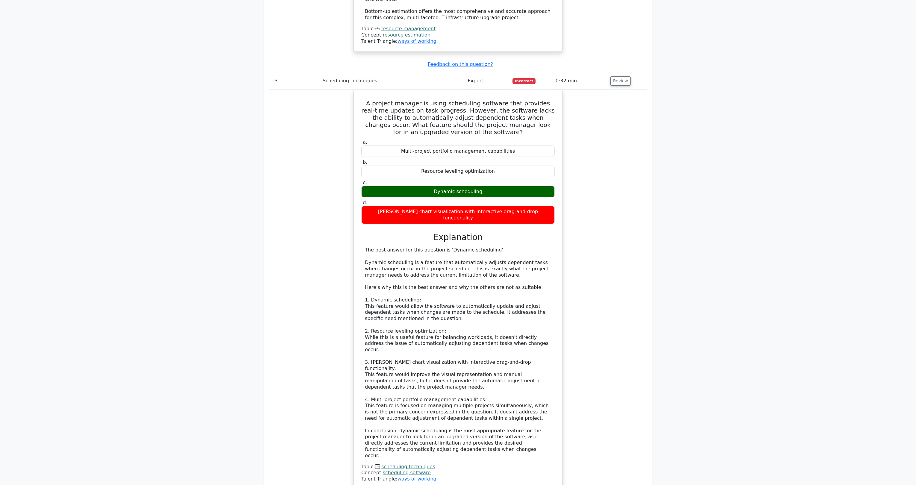
scroll to position [4990, 0]
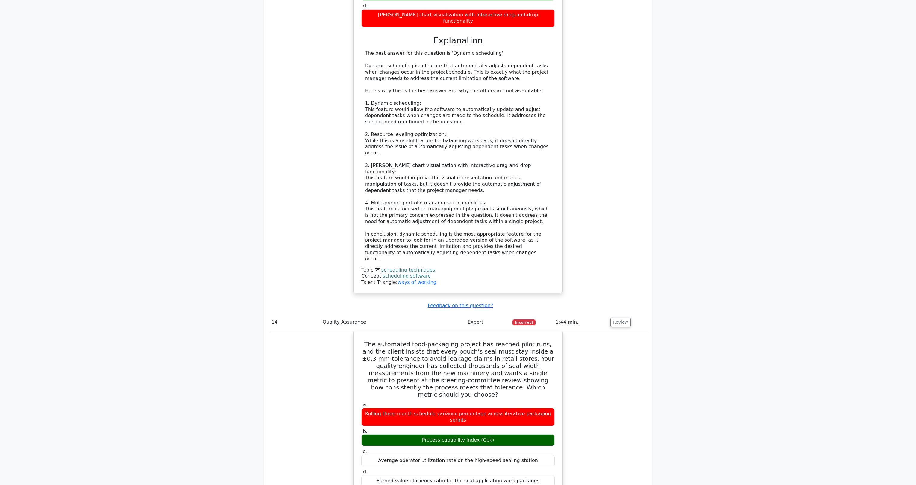
scroll to position [5181, 0]
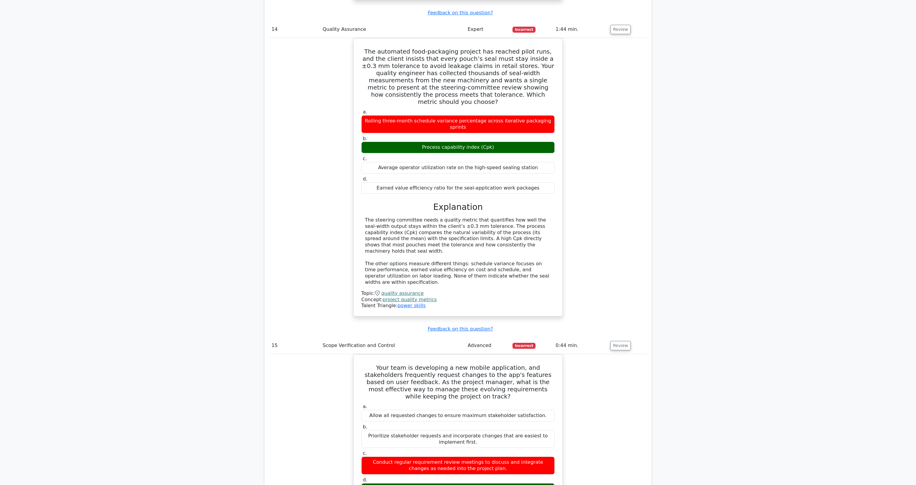
scroll to position [5533, 0]
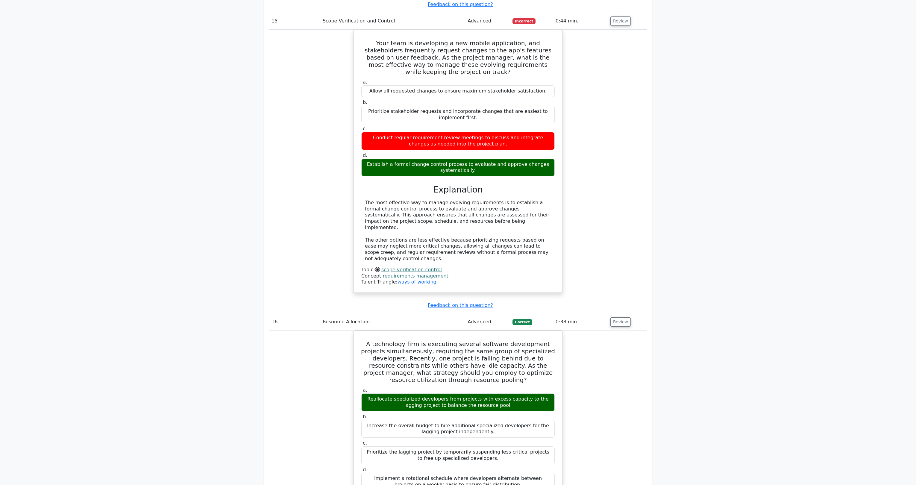
scroll to position [5797, 0]
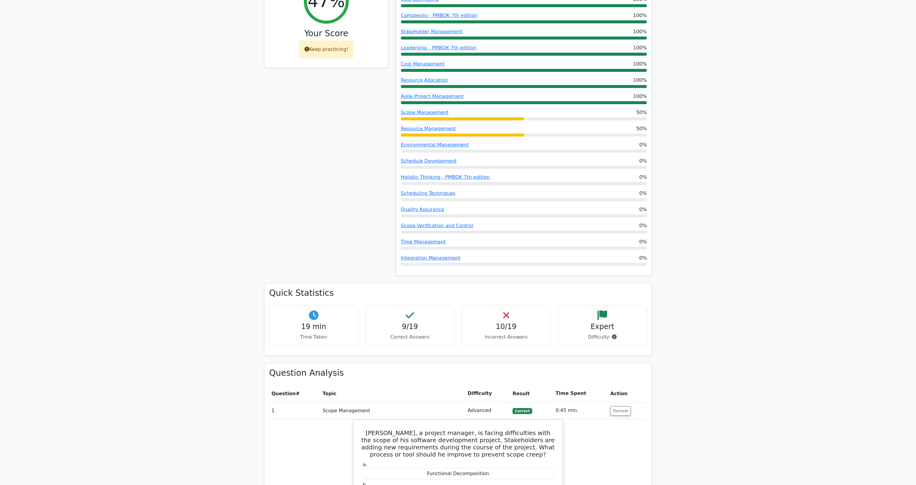
scroll to position [0, 0]
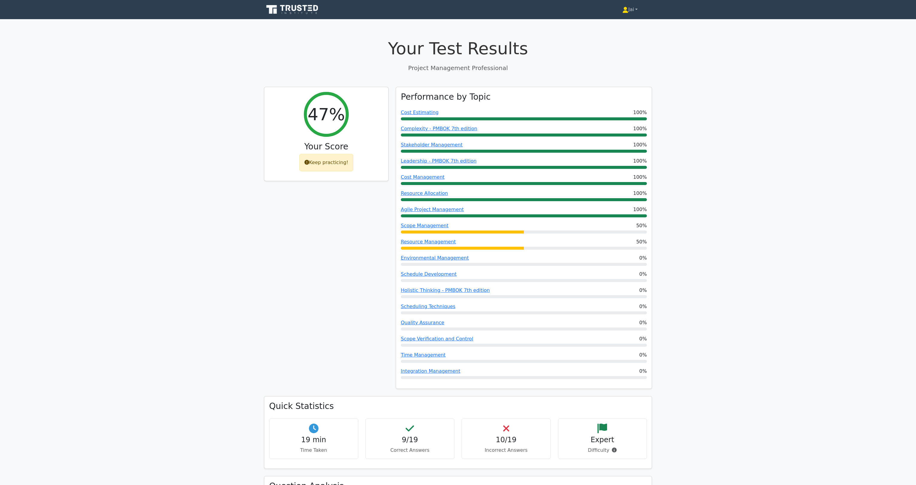
click at [631, 7] on link "Jai" at bounding box center [630, 10] width 44 height 12
click at [617, 25] on link "Profile" at bounding box center [632, 24] width 47 height 10
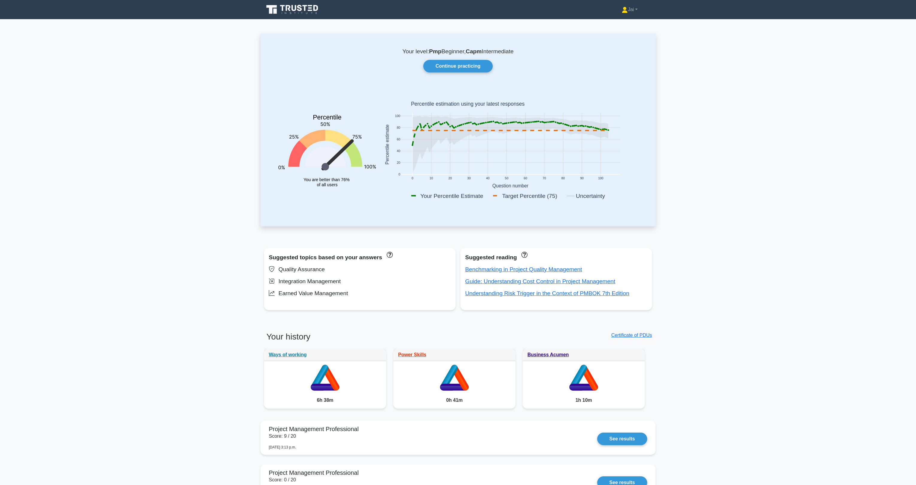
click at [293, 12] on icon at bounding box center [293, 9] width 58 height 11
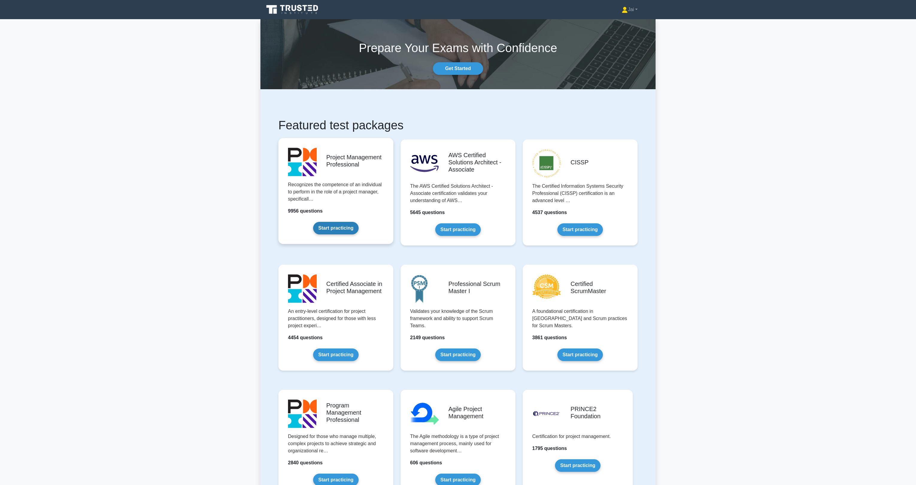
click at [352, 222] on link "Start practicing" at bounding box center [335, 228] width 45 height 13
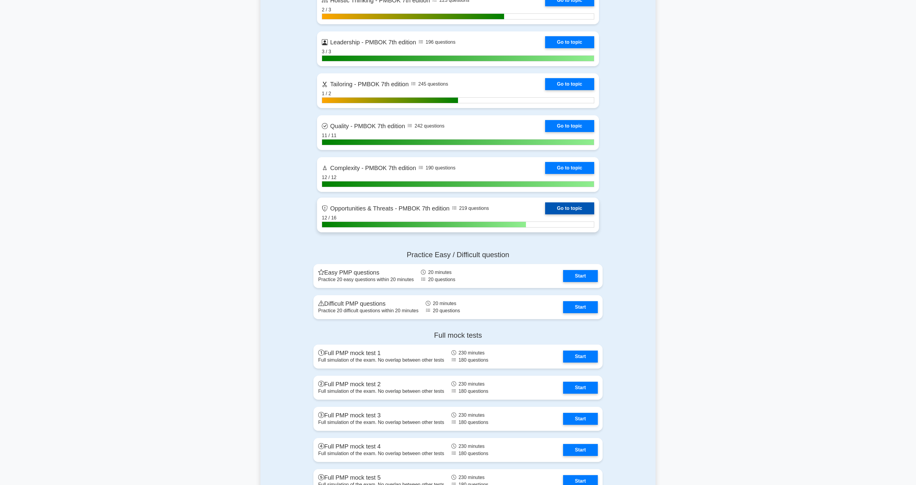
scroll to position [1749, 0]
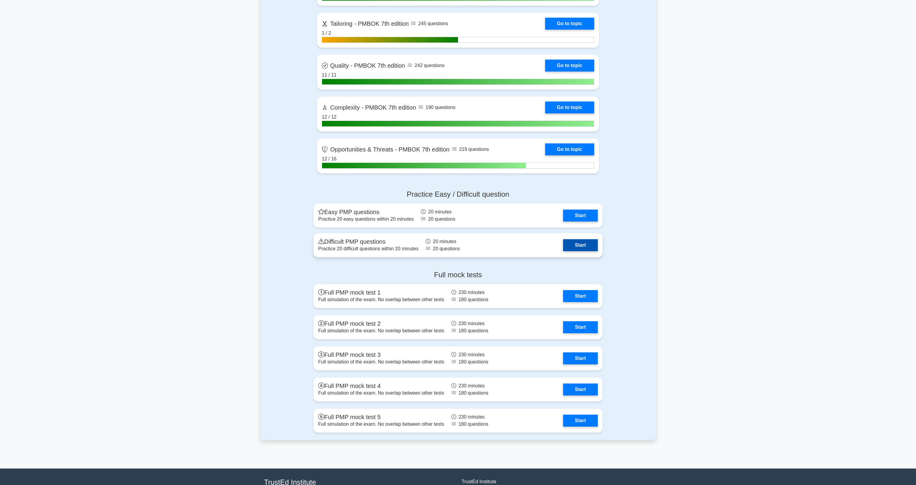
click at [563, 251] on link "Start" at bounding box center [580, 245] width 35 height 12
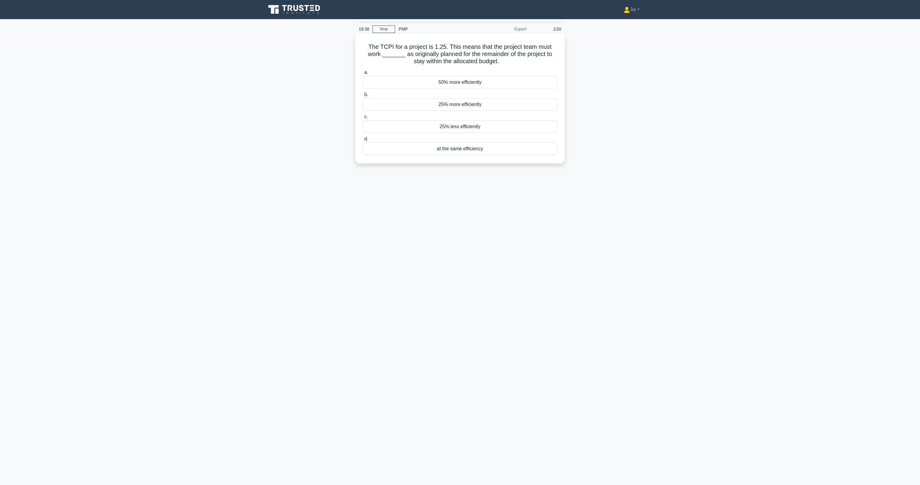
click at [461, 105] on div "25% more efficiently" at bounding box center [460, 104] width 194 height 13
click at [363, 97] on input "b. 25% more efficiently" at bounding box center [363, 95] width 0 height 4
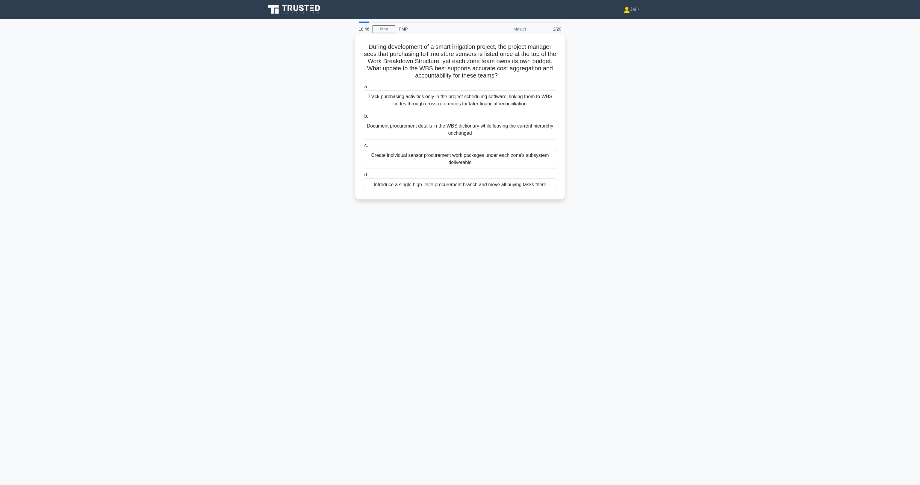
click at [390, 164] on div "Create individual sensor procurement work packages under each zone’s subsystem …" at bounding box center [460, 159] width 194 height 20
click at [363, 148] on input "c. Create individual sensor procurement work packages under each zone’s subsyst…" at bounding box center [363, 146] width 0 height 4
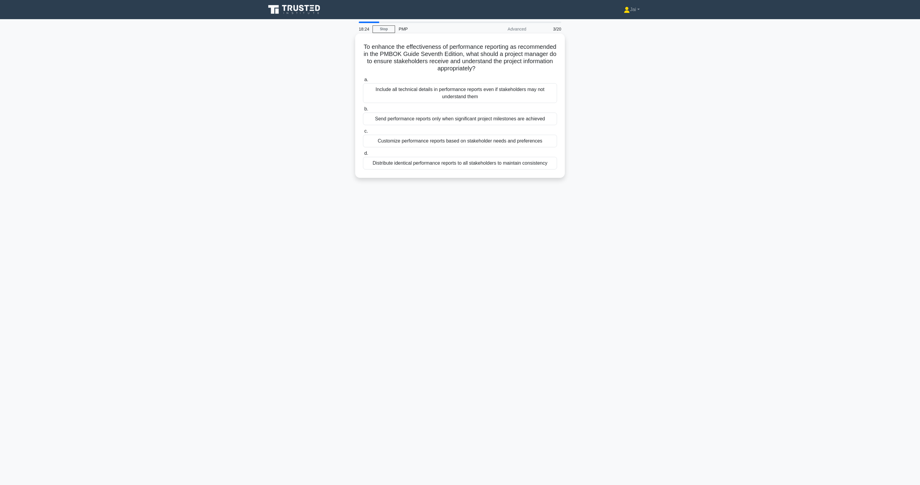
click at [413, 140] on div "Customize performance reports based on stakeholder needs and preferences" at bounding box center [460, 141] width 194 height 13
click at [363, 133] on input "c. Customize performance reports based on stakeholder needs and preferences" at bounding box center [363, 131] width 0 height 4
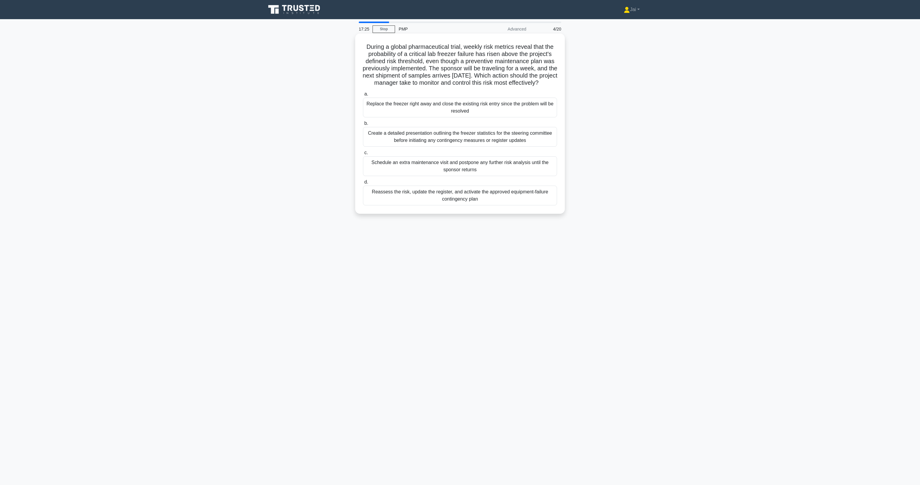
click at [375, 202] on div "Reassess the risk, update the register, and activate the approved equipment-fai…" at bounding box center [460, 196] width 194 height 20
click at [363, 184] on input "d. Reassess the risk, update the register, and activate the approved equipment-…" at bounding box center [363, 182] width 0 height 4
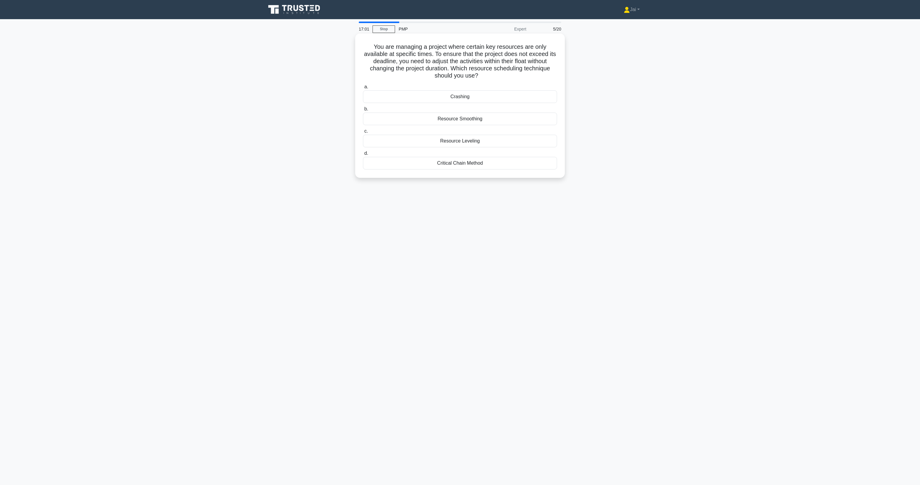
click at [458, 122] on div "Resource Smoothing" at bounding box center [460, 119] width 194 height 13
click at [363, 111] on input "b. Resource Smoothing" at bounding box center [363, 109] width 0 height 4
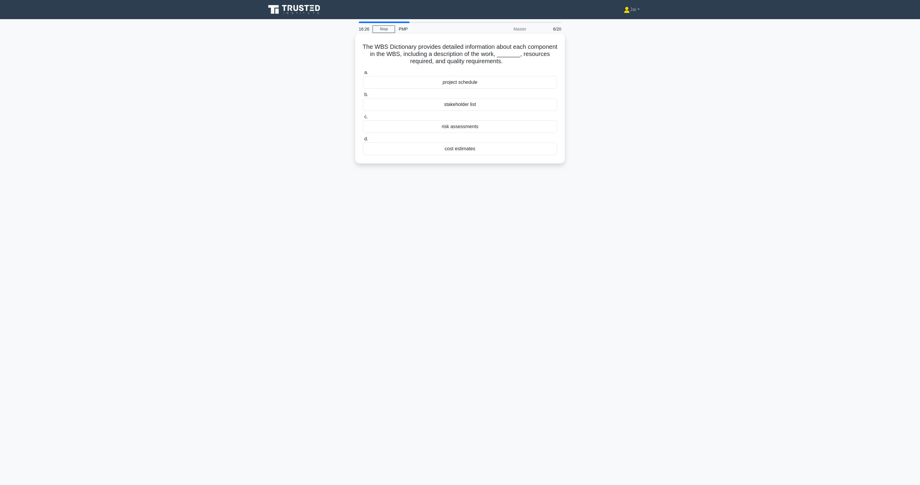
click at [454, 151] on div "cost estimates" at bounding box center [460, 149] width 194 height 13
click at [363, 141] on input "d. cost estimates" at bounding box center [363, 139] width 0 height 4
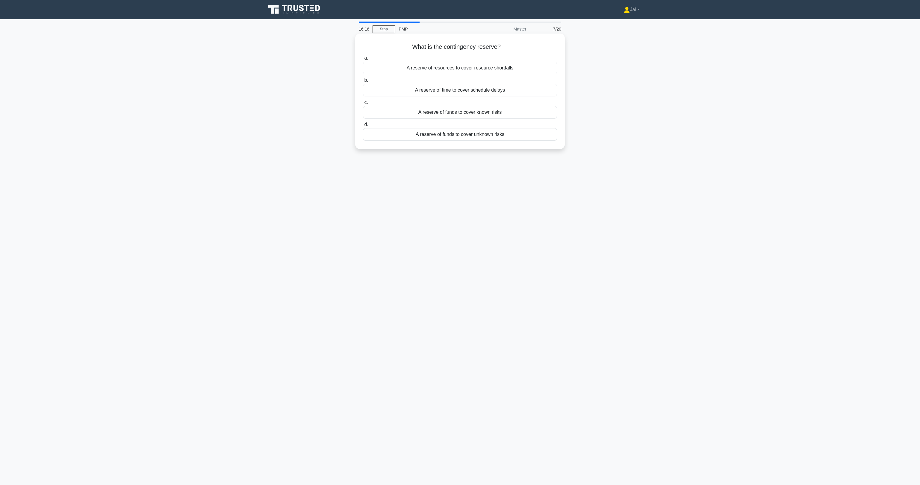
click at [454, 139] on div "A reserve of funds to cover unknown risks" at bounding box center [460, 134] width 194 height 13
click at [363, 127] on input "d. A reserve of funds to cover unknown risks" at bounding box center [363, 125] width 0 height 4
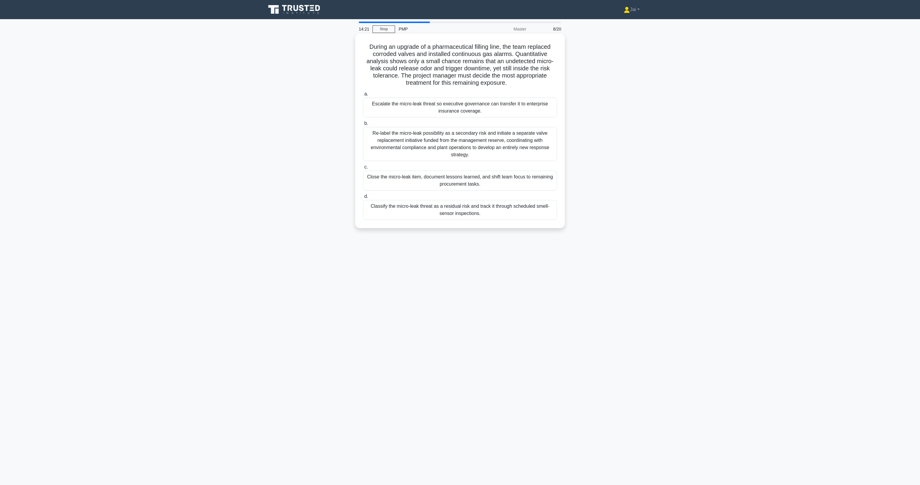
click at [438, 156] on div "Re-label the micro-leak possibility as a secondary risk and initiate a separate…" at bounding box center [460, 144] width 194 height 34
click at [363, 125] on input "b. Re-label the micro-leak possibility as a secondary risk and initiate a separ…" at bounding box center [363, 124] width 0 height 4
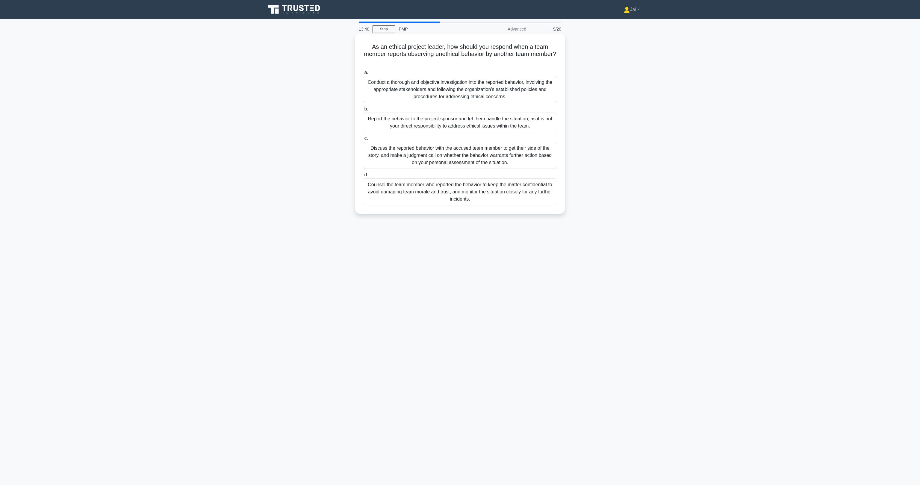
click at [398, 96] on div "Conduct a thorough and objective investigation into the reported behavior, invo…" at bounding box center [460, 89] width 194 height 27
click at [363, 75] on input "a. Conduct a thorough and objective investigation into the reported behavior, i…" at bounding box center [363, 73] width 0 height 4
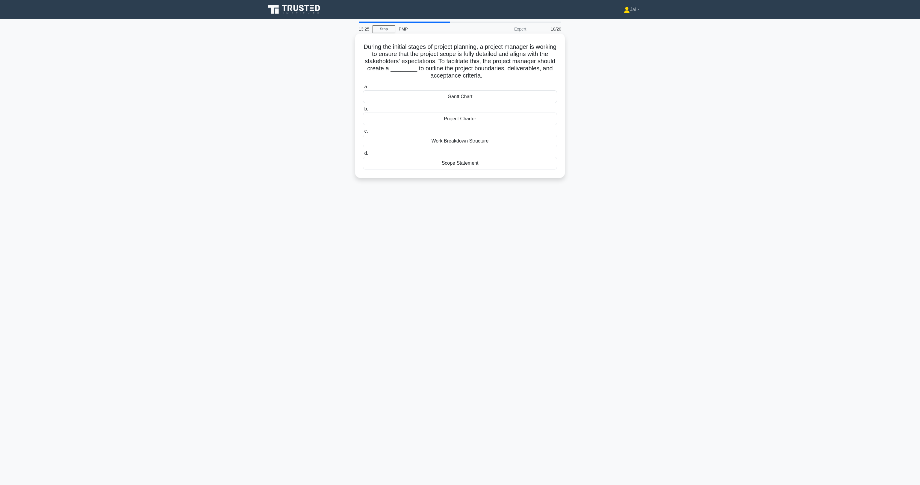
click at [462, 165] on div "Scope Statement" at bounding box center [460, 163] width 194 height 13
click at [363, 155] on input "d. Scope Statement" at bounding box center [363, 154] width 0 height 4
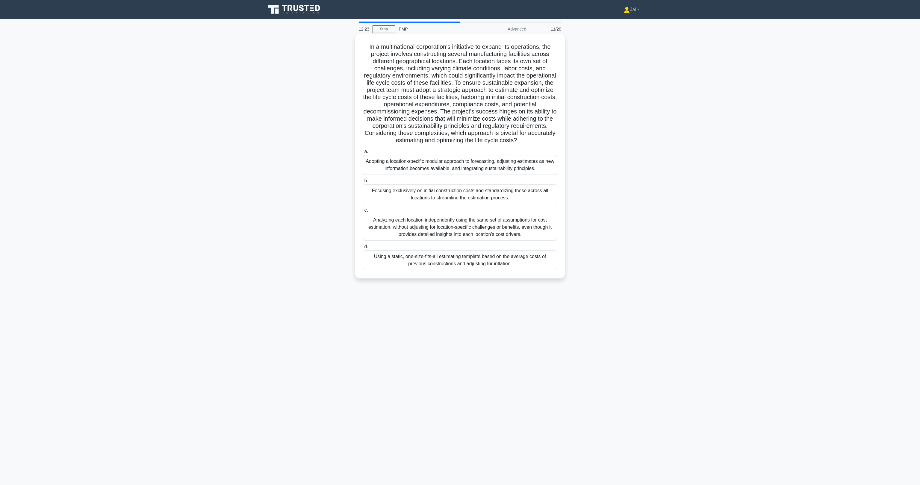
click at [410, 165] on div "Adopting a location-specific modular approach to forecasting, adjusting estimat…" at bounding box center [460, 165] width 194 height 20
click at [363, 154] on input "a. Adopting a location-specific modular approach to forecasting, adjusting esti…" at bounding box center [363, 152] width 0 height 4
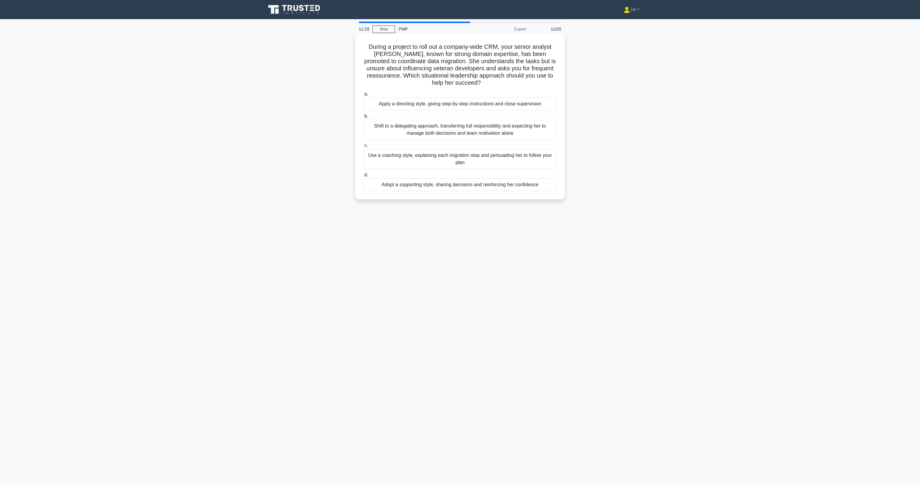
click at [379, 186] on div "Adopt a supporting style, sharing decisions and reinforcing her confidence" at bounding box center [460, 185] width 194 height 13
click at [363, 177] on input "d. Adopt a supporting style, sharing decisions and reinforcing her confidence" at bounding box center [363, 175] width 0 height 4
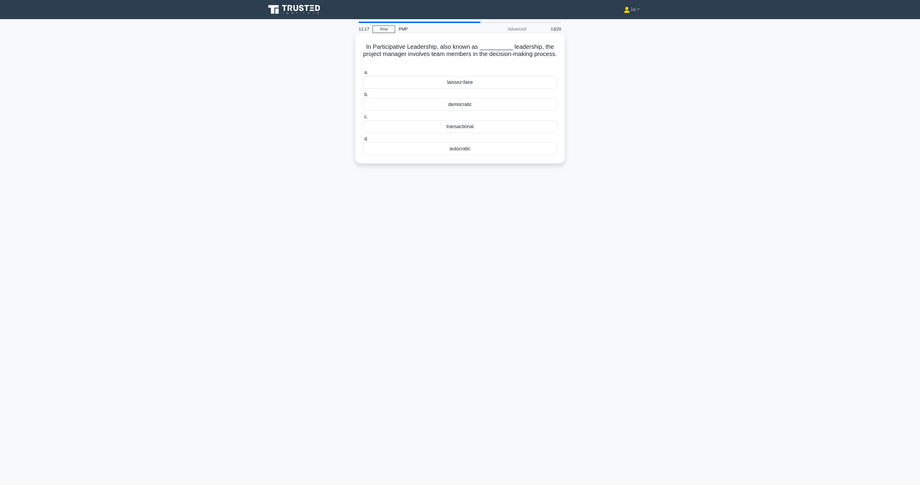
click at [466, 105] on div "democratic" at bounding box center [460, 104] width 194 height 13
click at [363, 97] on input "b. democratic" at bounding box center [363, 95] width 0 height 4
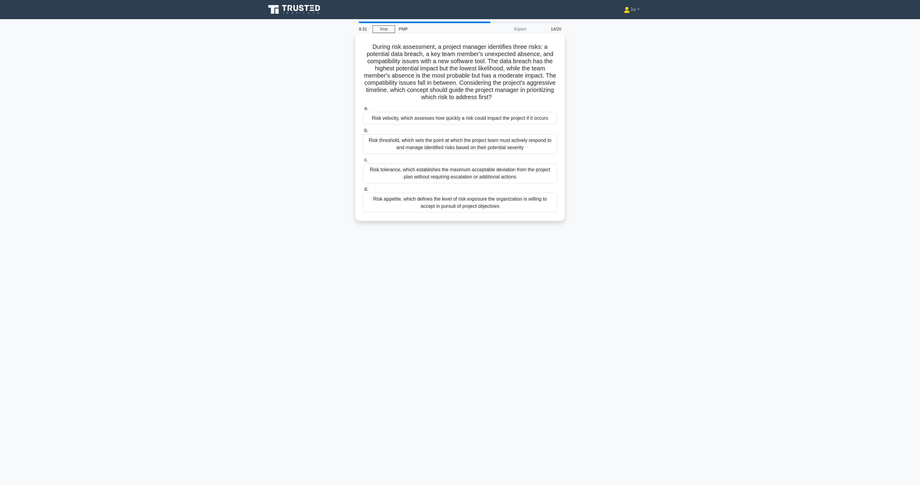
click at [409, 202] on div "Risk appetite, which defines the level of risk exposure the organization is wil…" at bounding box center [460, 203] width 194 height 20
click at [363, 191] on input "d. Risk appetite, which defines the level of risk exposure the organization is …" at bounding box center [363, 189] width 0 height 4
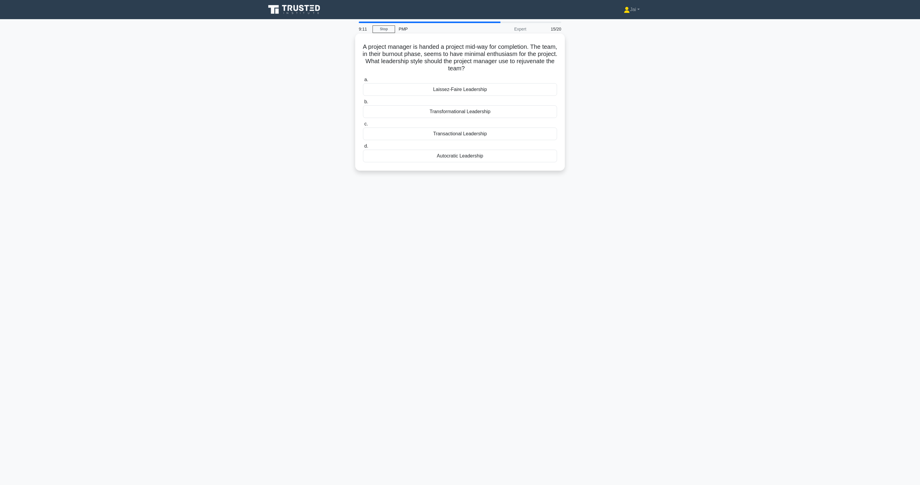
drag, startPoint x: 440, startPoint y: 90, endPoint x: 487, endPoint y: 90, distance: 47.0
click at [487, 90] on div "Laissez-Faire Leadership" at bounding box center [460, 89] width 194 height 13
copy div "Laissez-Faire Leadership"
click at [402, 195] on div "8:53 Stop PMP Expert 15/20 A project manager is handed a project mid-way for co…" at bounding box center [459, 172] width 395 height 300
drag, startPoint x: 429, startPoint y: 113, endPoint x: 489, endPoint y: 112, distance: 60.2
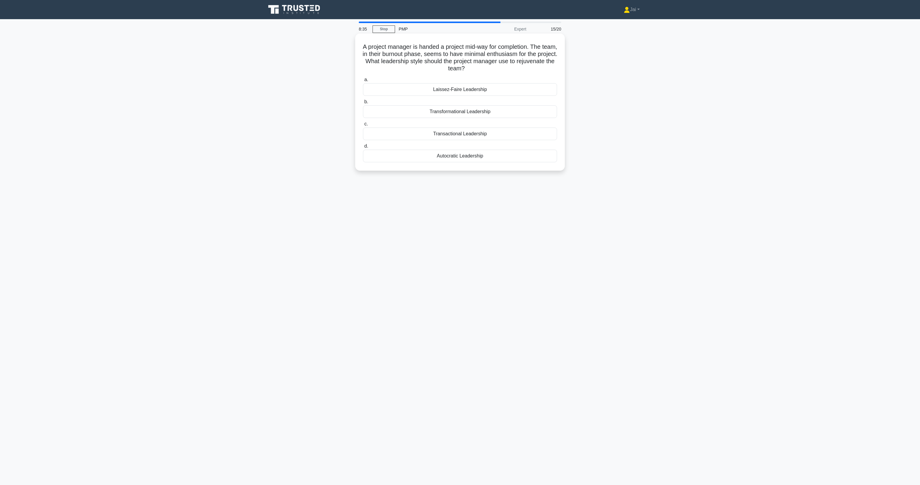
click at [489, 112] on div "Transformational Leadership" at bounding box center [460, 111] width 194 height 13
copy div "Transformational Leadership"
drag, startPoint x: 462, startPoint y: 135, endPoint x: 497, endPoint y: 135, distance: 35.6
click at [497, 135] on div "Transactional Leadership" at bounding box center [460, 134] width 194 height 13
copy div "Transactional Leadership"
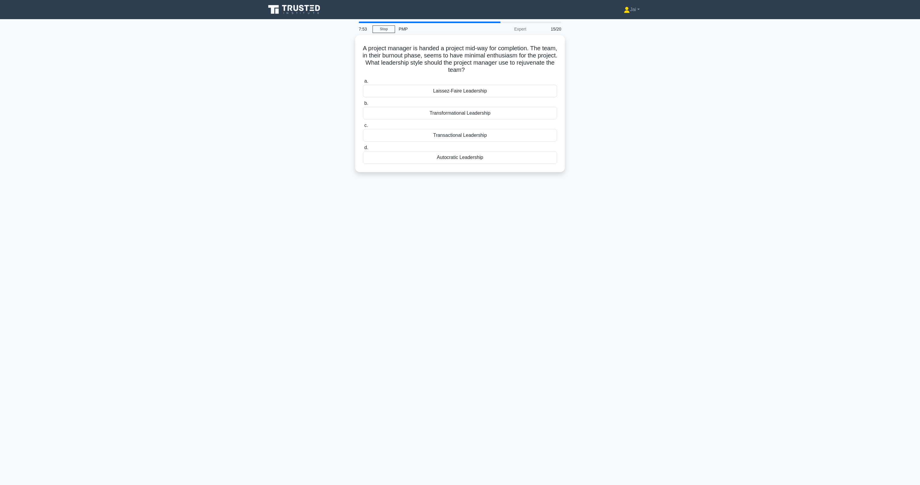
click at [471, 220] on div "7:53 Stop PMP Expert 15/20 A project manager is handed a project mid-way for co…" at bounding box center [459, 172] width 395 height 300
click at [475, 114] on div "Transformational Leadership" at bounding box center [460, 111] width 194 height 13
click at [363, 104] on input "b. Transformational Leadership" at bounding box center [363, 102] width 0 height 4
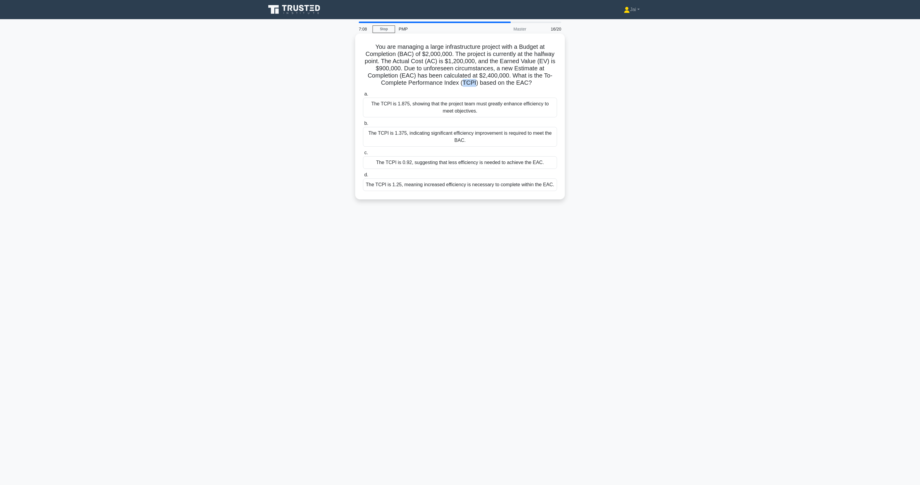
drag, startPoint x: 465, startPoint y: 83, endPoint x: 476, endPoint y: 83, distance: 11.4
click at [476, 83] on h5 "You are managing a large infrastructure project with a Budget at Completion (BA…" at bounding box center [459, 65] width 195 height 44
copy h5 "TCPI"
click at [457, 359] on main "6:06 Stop PMP Master 16/20 You are managing a large infrastructure project with…" at bounding box center [460, 252] width 920 height 466
click at [462, 164] on div "The TCPI is 0.92, suggesting that less efficiency is needed to achieve the EAC." at bounding box center [460, 162] width 194 height 13
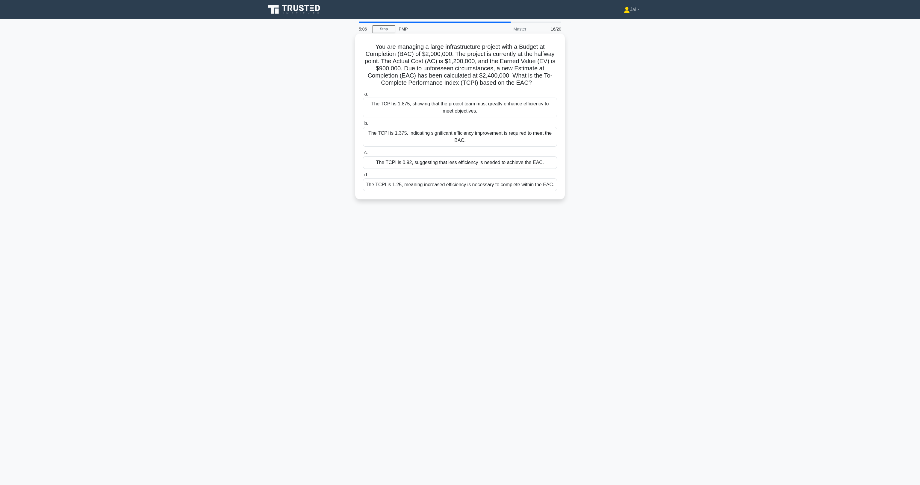
click at [363, 155] on input "c. The TCPI is 0.92, suggesting that less efficiency is needed to achieve the E…" at bounding box center [363, 153] width 0 height 4
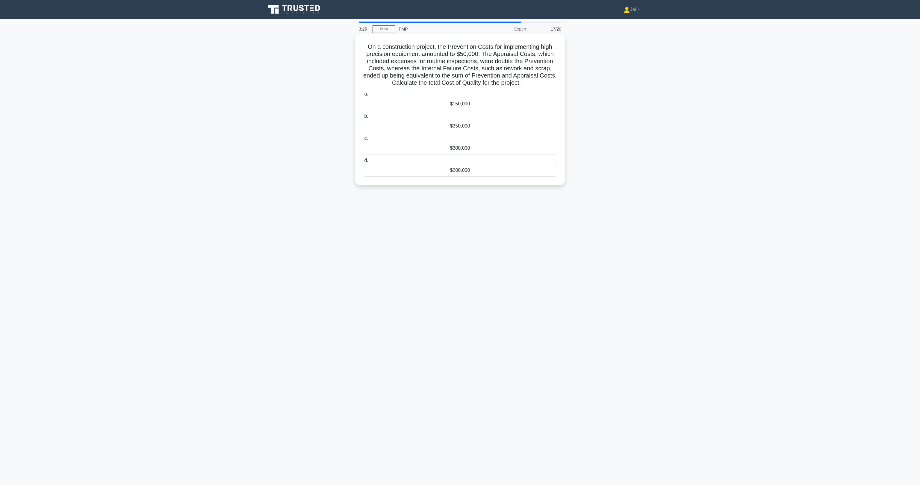
click at [456, 149] on div "$300,000" at bounding box center [460, 148] width 194 height 13
click at [363, 140] on input "c. $300,000" at bounding box center [363, 139] width 0 height 4
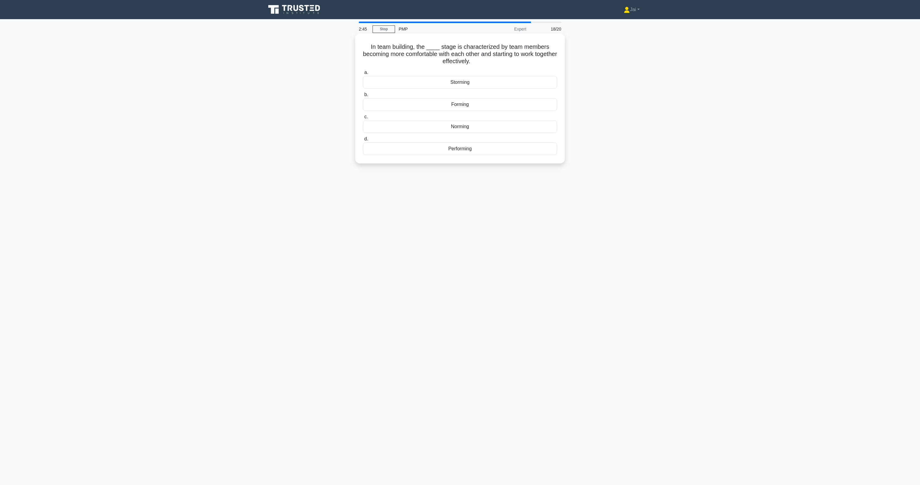
click at [446, 148] on div "Performing" at bounding box center [460, 149] width 194 height 13
click at [363, 141] on input "d. Performing" at bounding box center [363, 139] width 0 height 4
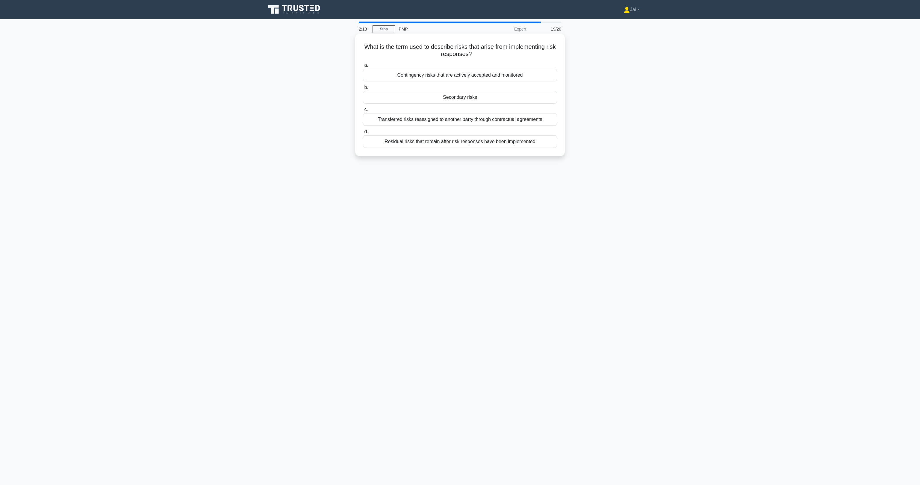
click at [460, 144] on div "Residual risks that remain after risk responses have been implemented" at bounding box center [460, 141] width 194 height 13
click at [363, 134] on input "d. Residual risks that remain after risk responses have been implemented" at bounding box center [363, 132] width 0 height 4
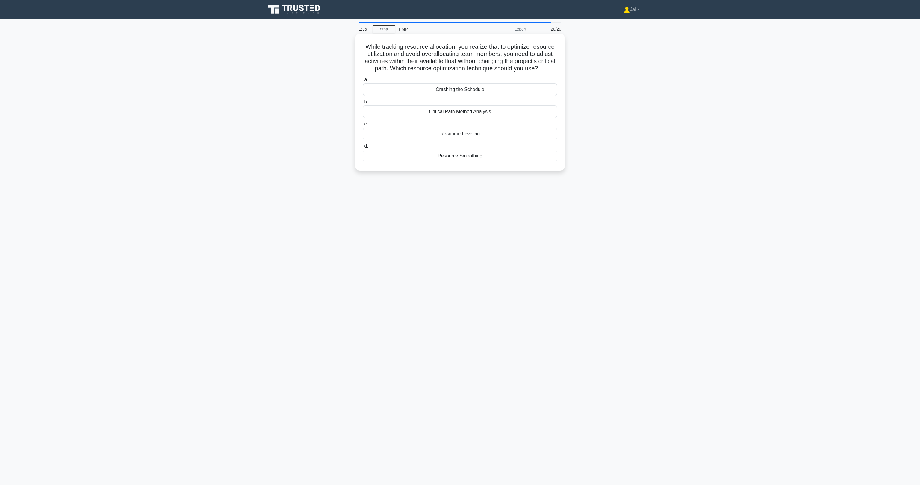
click at [480, 162] on div "Resource Smoothing" at bounding box center [460, 156] width 194 height 13
click at [363, 148] on input "d. Resource Smoothing" at bounding box center [363, 146] width 0 height 4
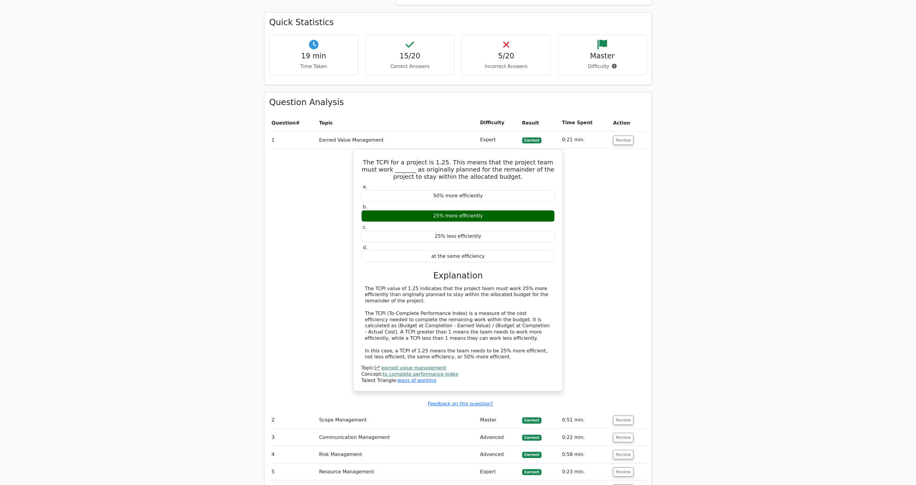
scroll to position [503, 0]
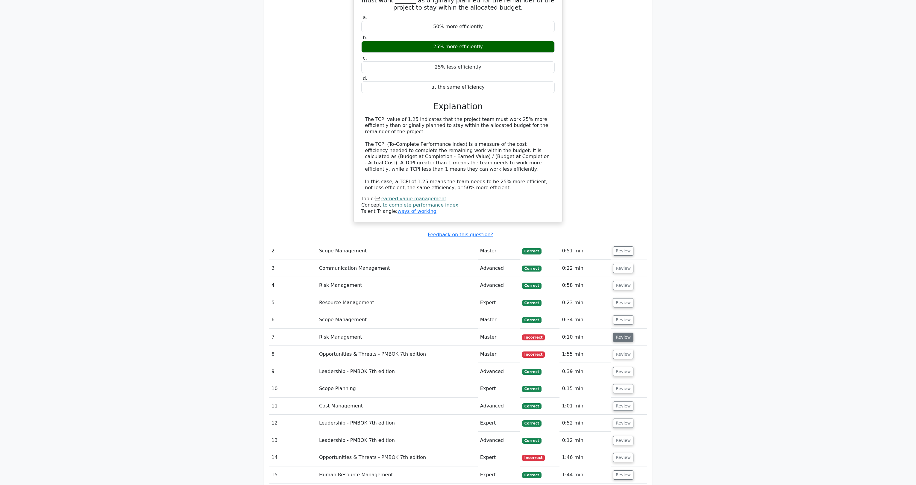
click at [621, 337] on button "Review" at bounding box center [623, 337] width 20 height 9
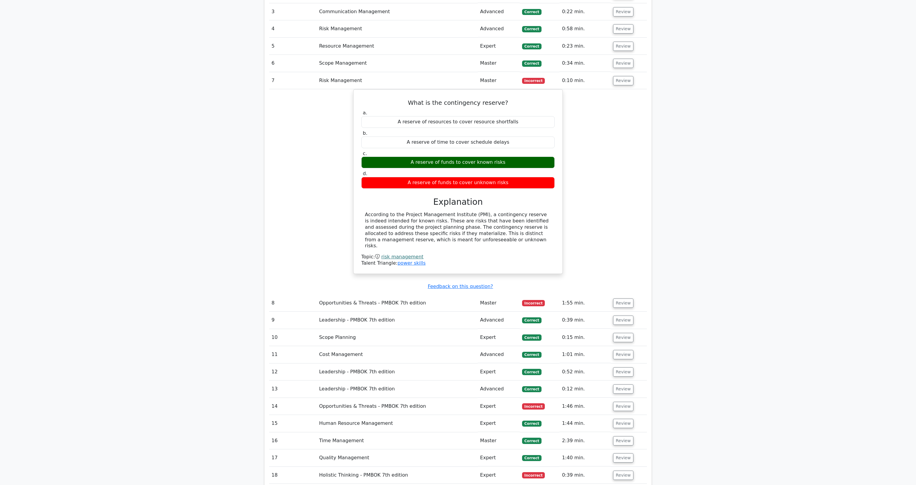
scroll to position [767, 0]
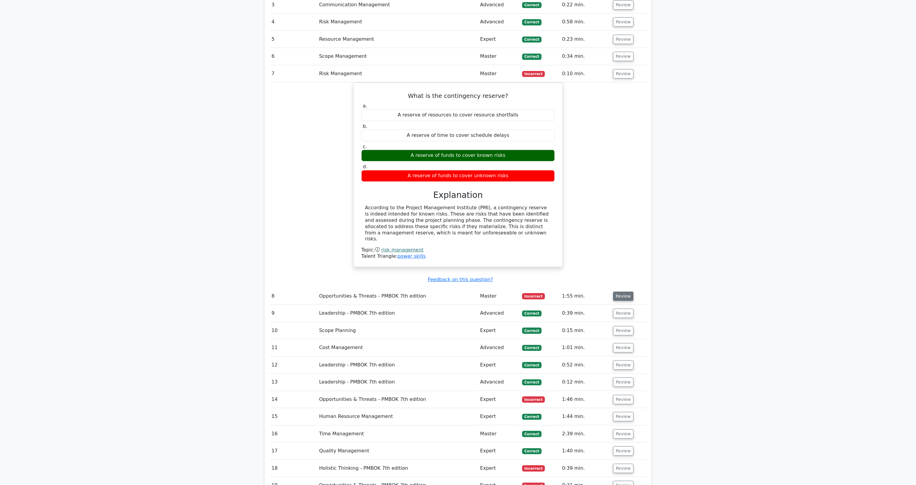
click at [621, 292] on button "Review" at bounding box center [623, 296] width 20 height 9
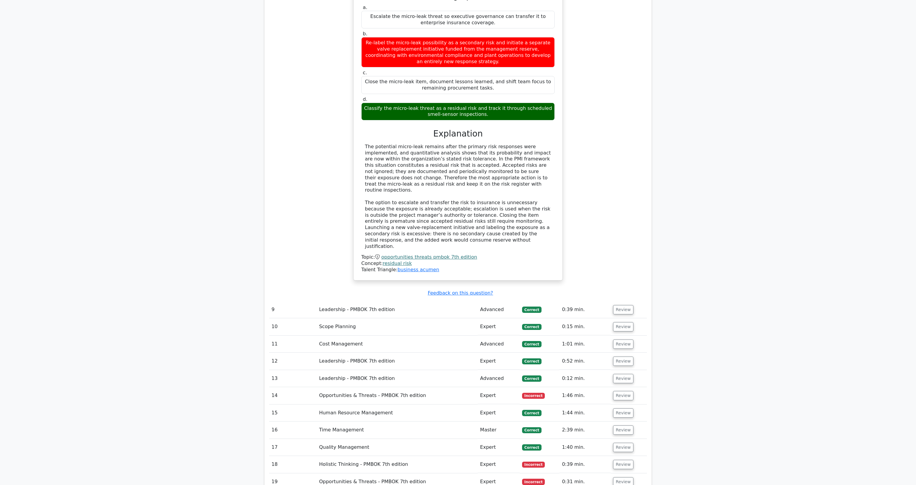
scroll to position [1198, 0]
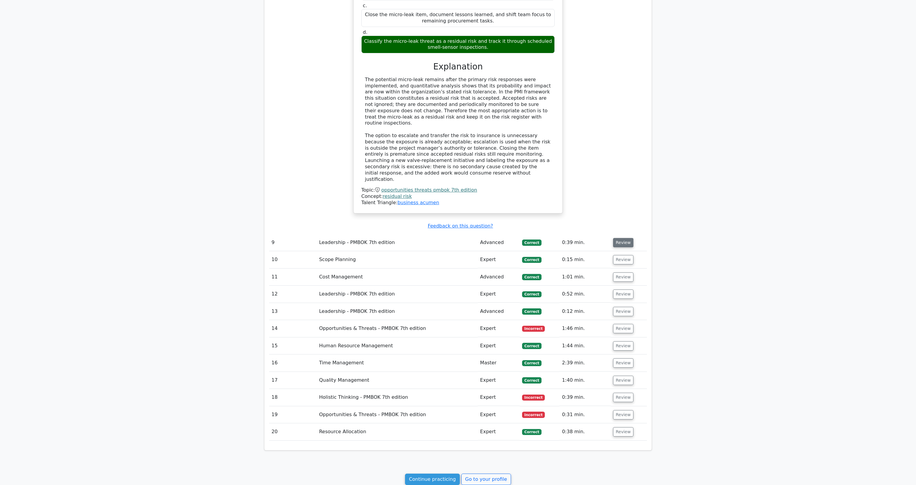
click at [625, 238] on button "Review" at bounding box center [623, 242] width 20 height 9
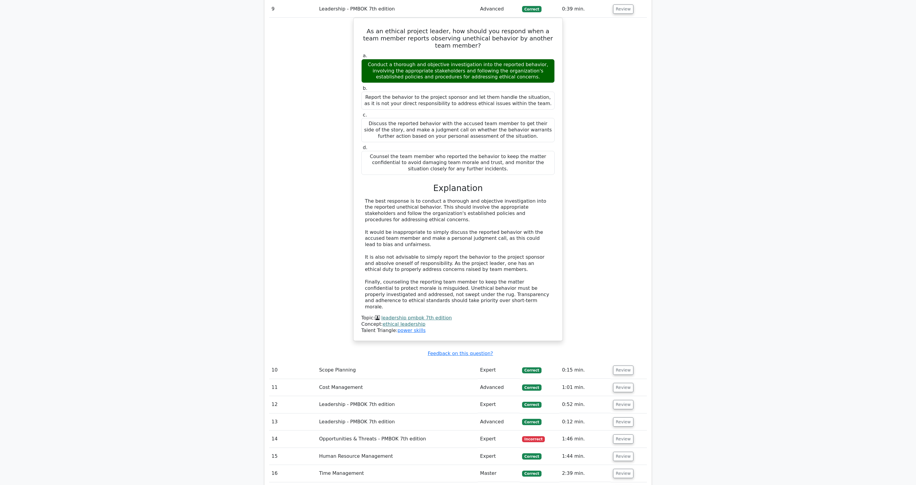
scroll to position [1438, 0]
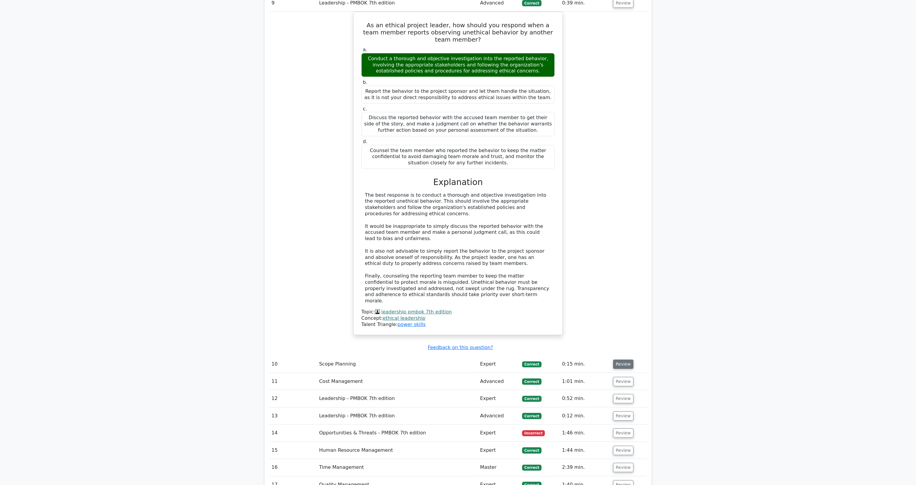
click at [625, 360] on button "Review" at bounding box center [623, 364] width 20 height 9
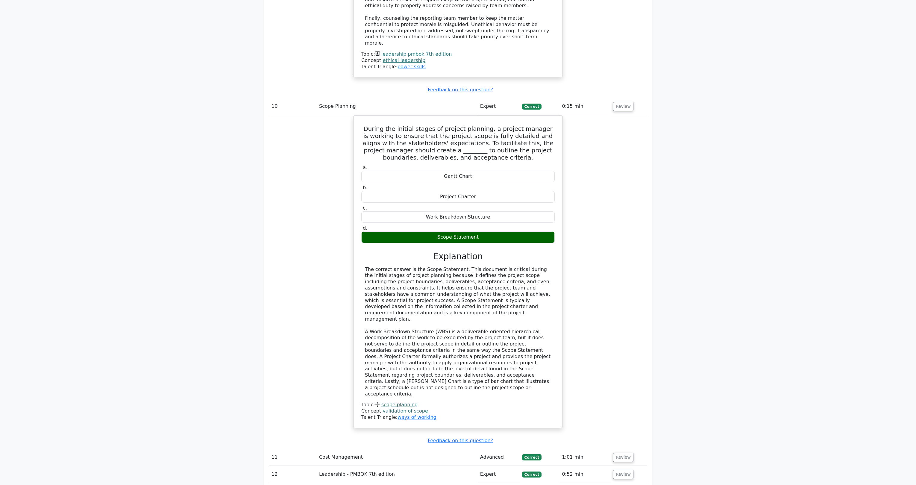
scroll to position [1773, 0]
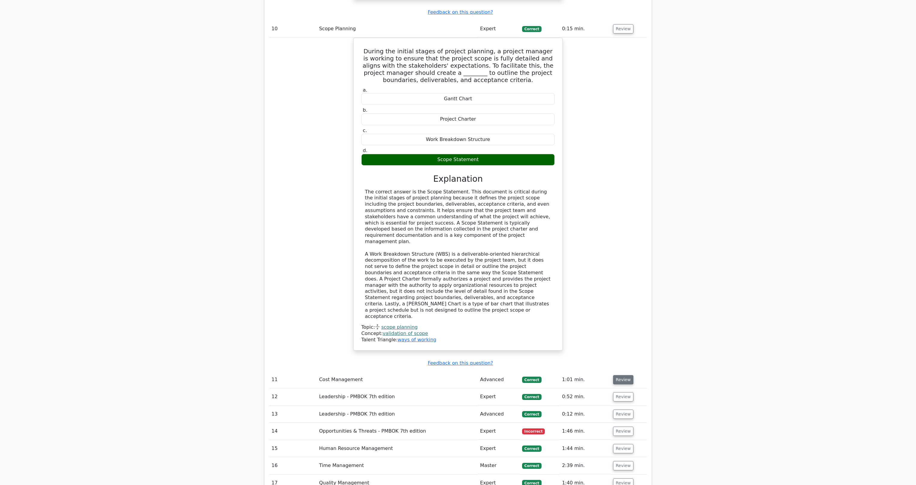
click at [625, 375] on button "Review" at bounding box center [623, 379] width 20 height 9
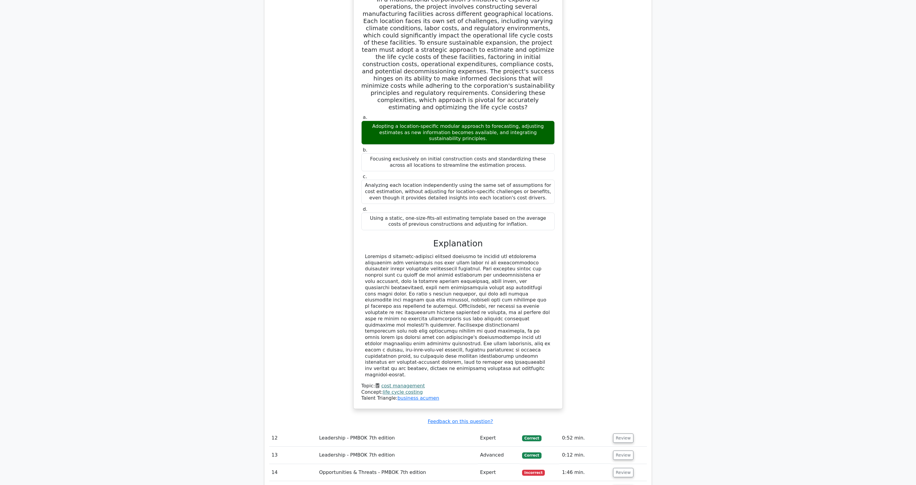
scroll to position [2252, 0]
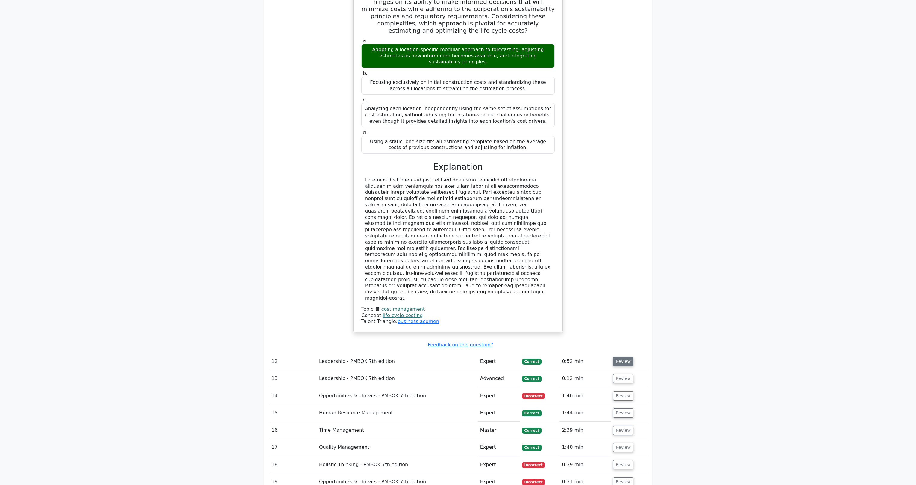
click at [625, 357] on button "Review" at bounding box center [623, 361] width 20 height 9
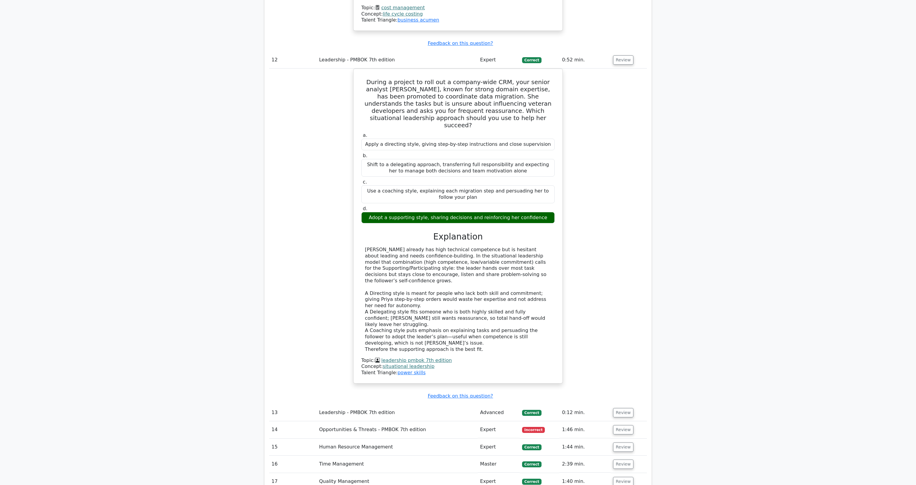
scroll to position [2564, 0]
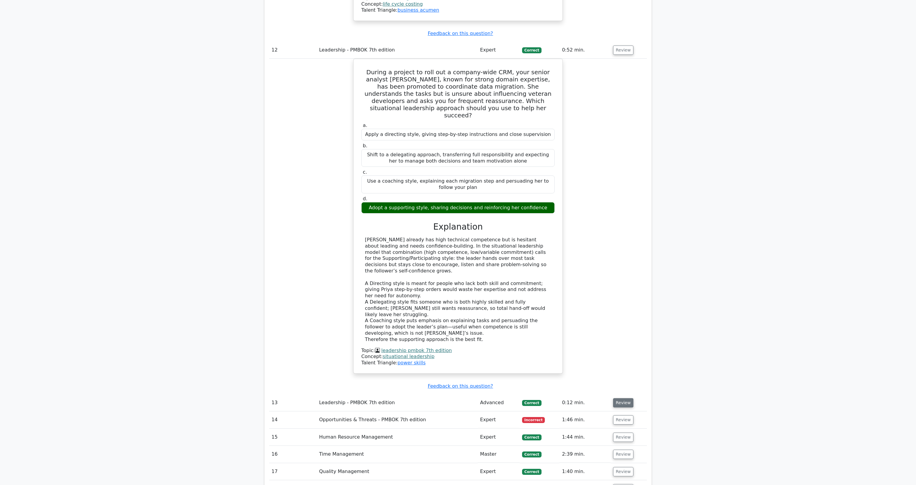
click at [630, 398] on button "Review" at bounding box center [623, 402] width 20 height 9
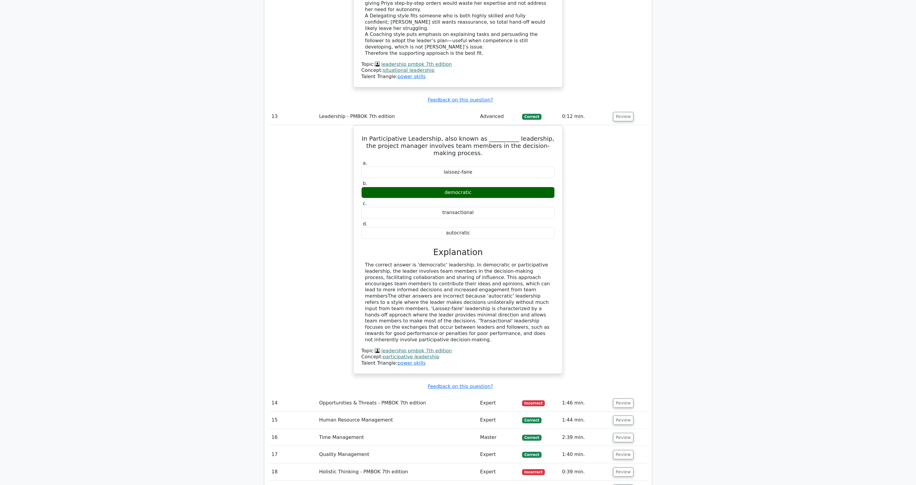
scroll to position [2851, 0]
click at [623, 397] on button "Review" at bounding box center [623, 401] width 20 height 9
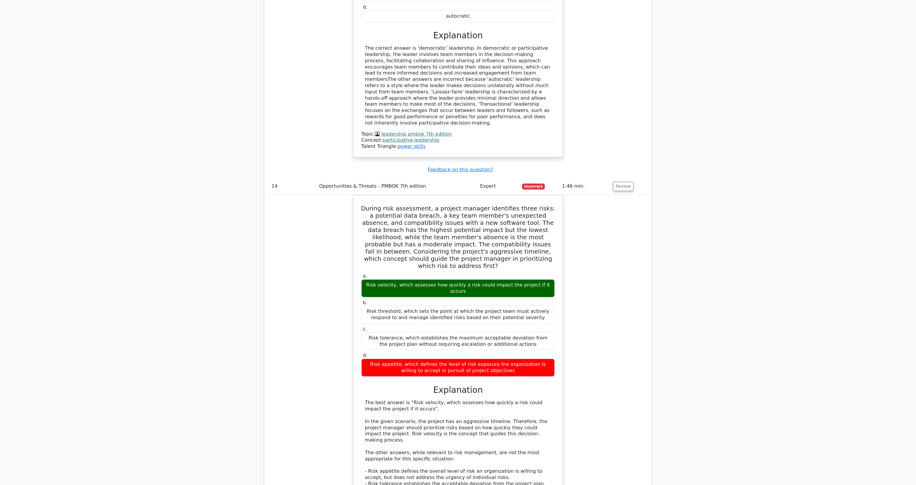
scroll to position [3187, 0]
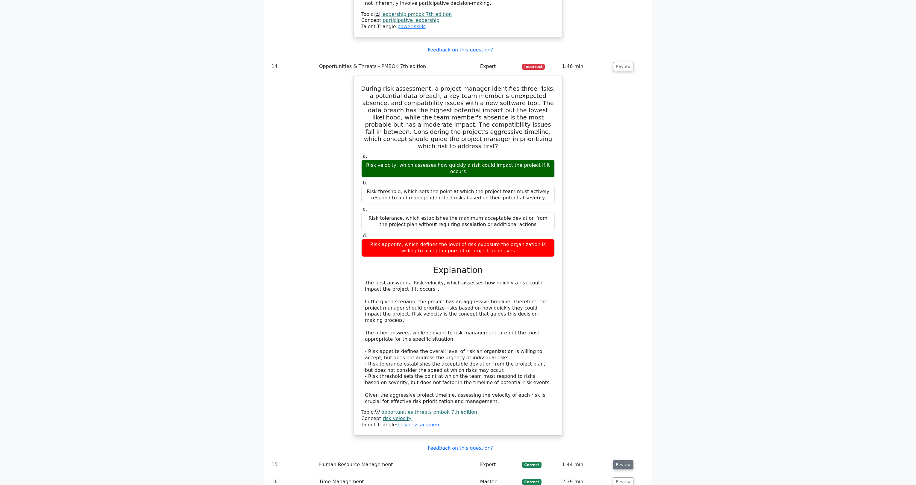
click at [621, 460] on button "Review" at bounding box center [623, 464] width 20 height 9
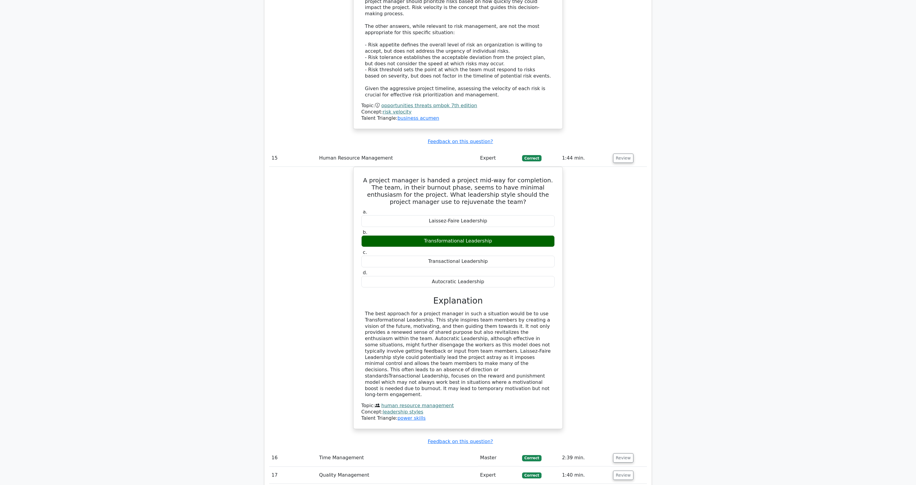
scroll to position [3498, 0]
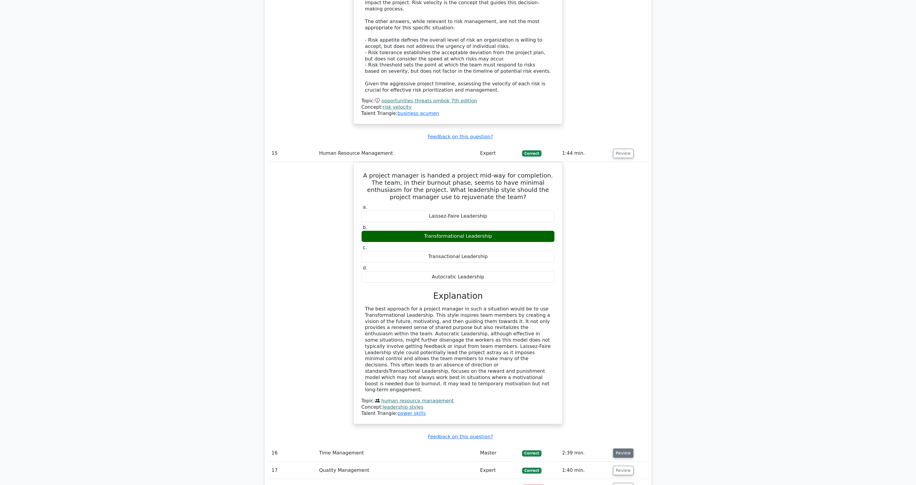
click at [624, 449] on button "Review" at bounding box center [623, 453] width 20 height 9
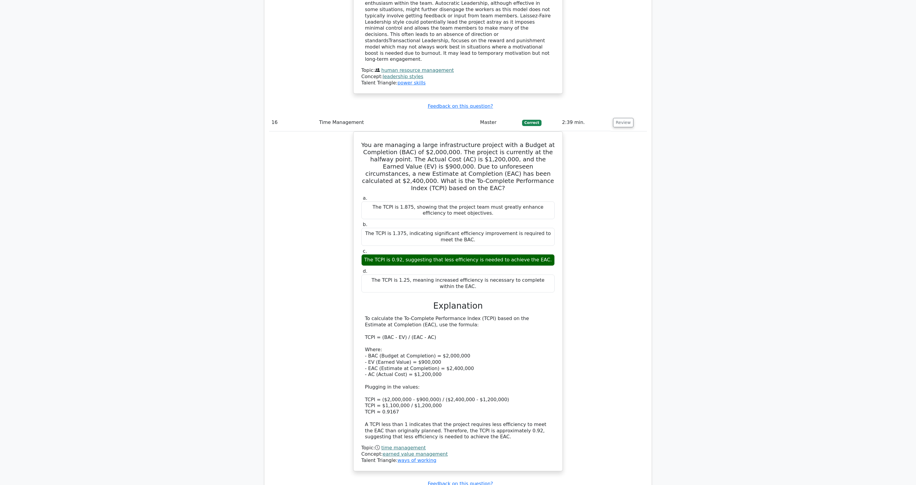
scroll to position [3849, 0]
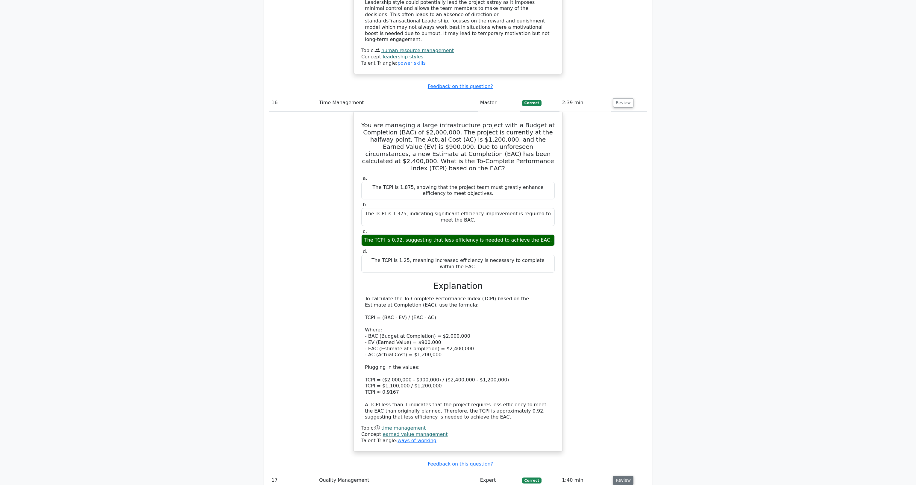
click at [619, 476] on button "Review" at bounding box center [623, 480] width 20 height 9
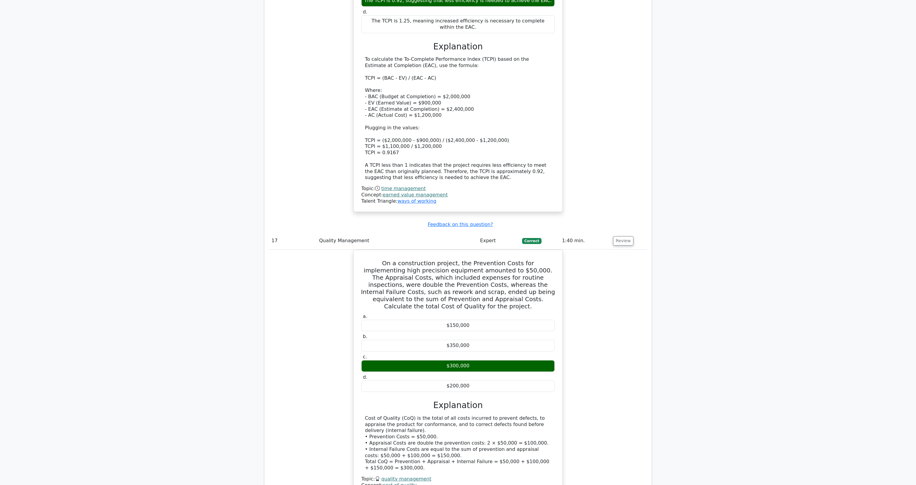
scroll to position [4108, 0]
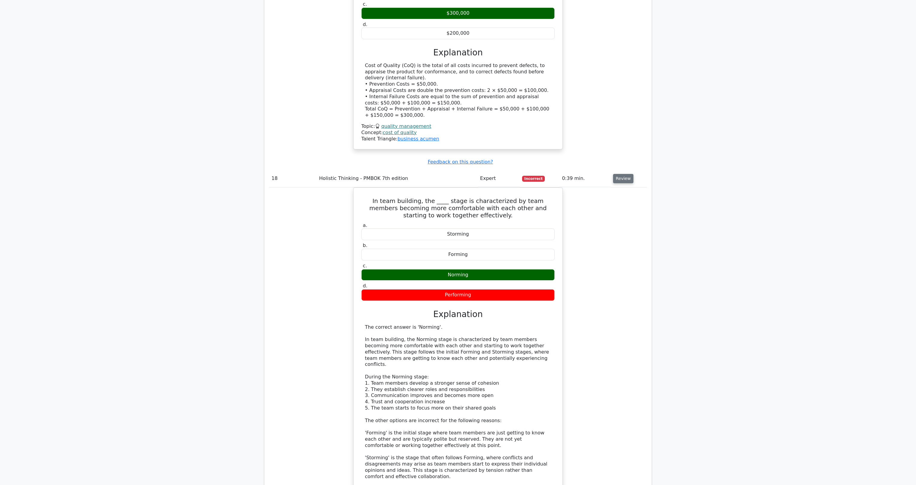
scroll to position [4470, 0]
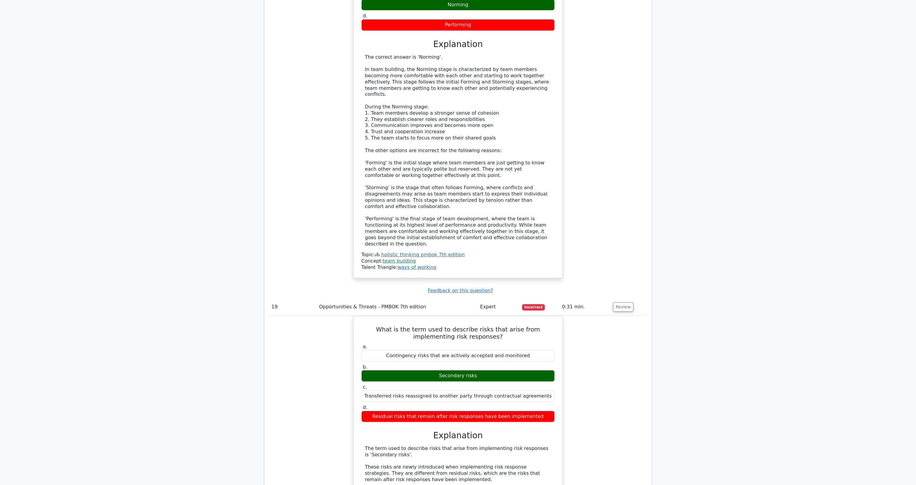
scroll to position [4726, 0]
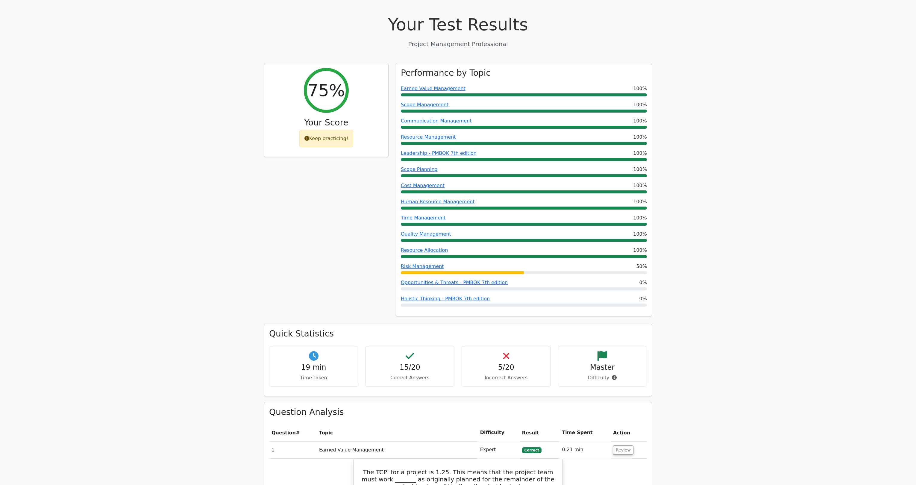
scroll to position [0, 0]
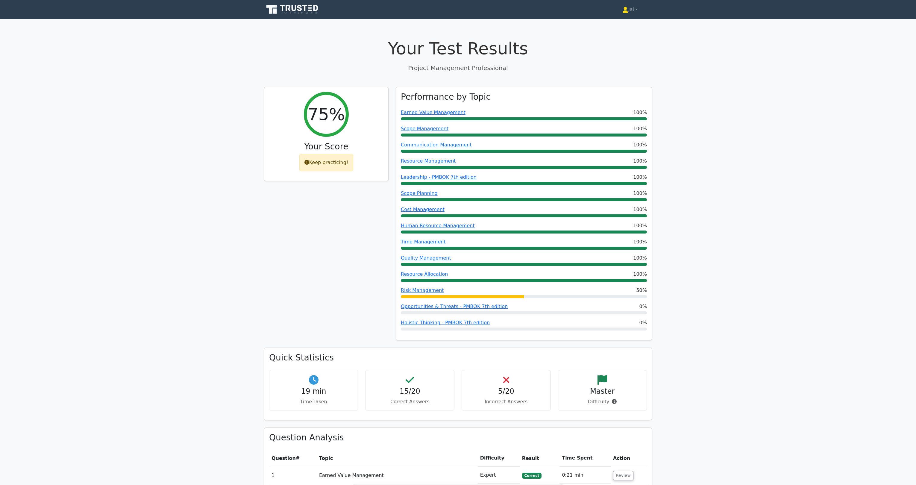
click at [293, 292] on div "75% Your Score Keep practicing!" at bounding box center [327, 217] width 132 height 261
